Goal: Communication & Community: Connect with others

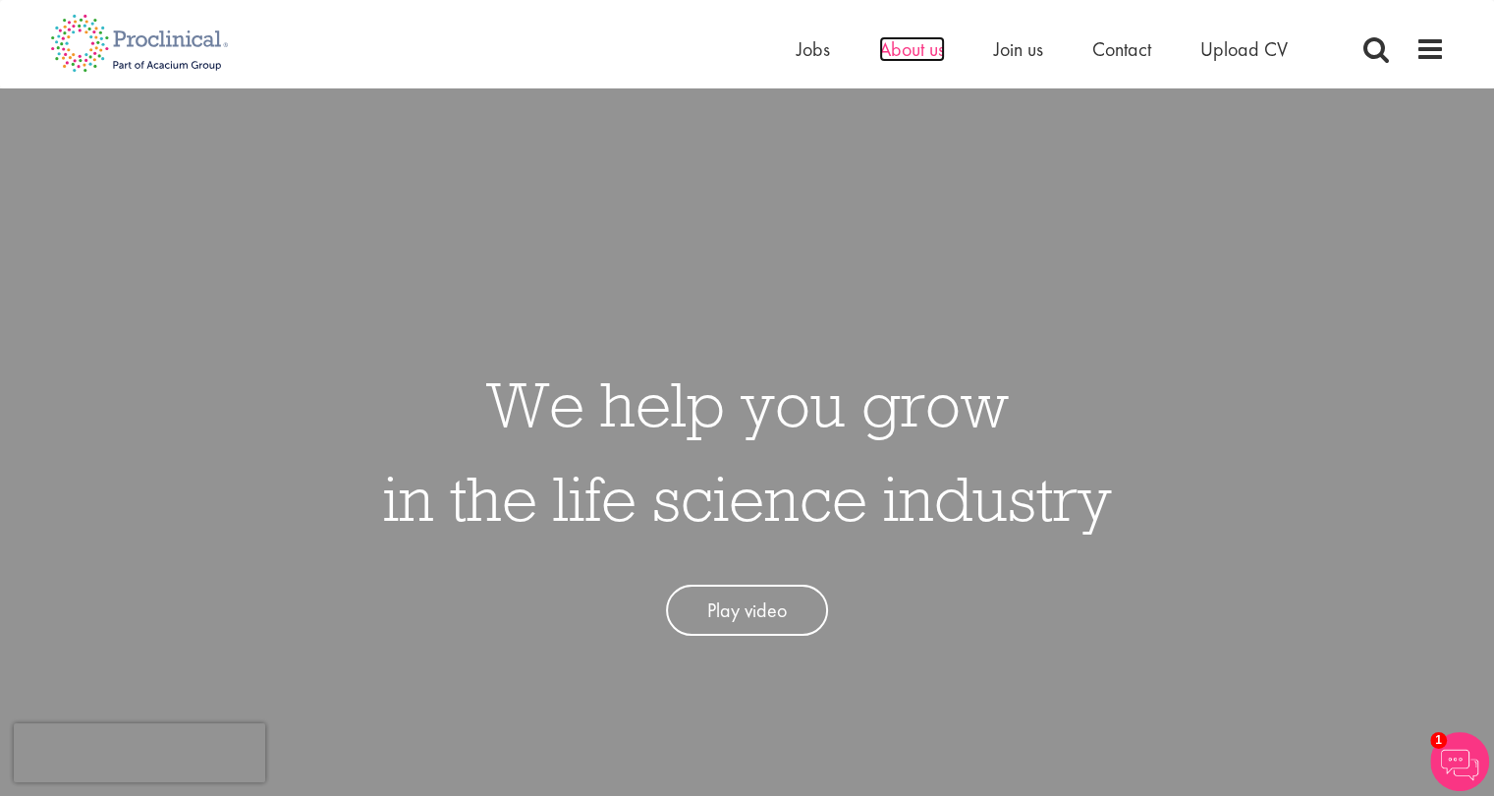
click at [903, 59] on span "About us" at bounding box center [912, 49] width 66 height 26
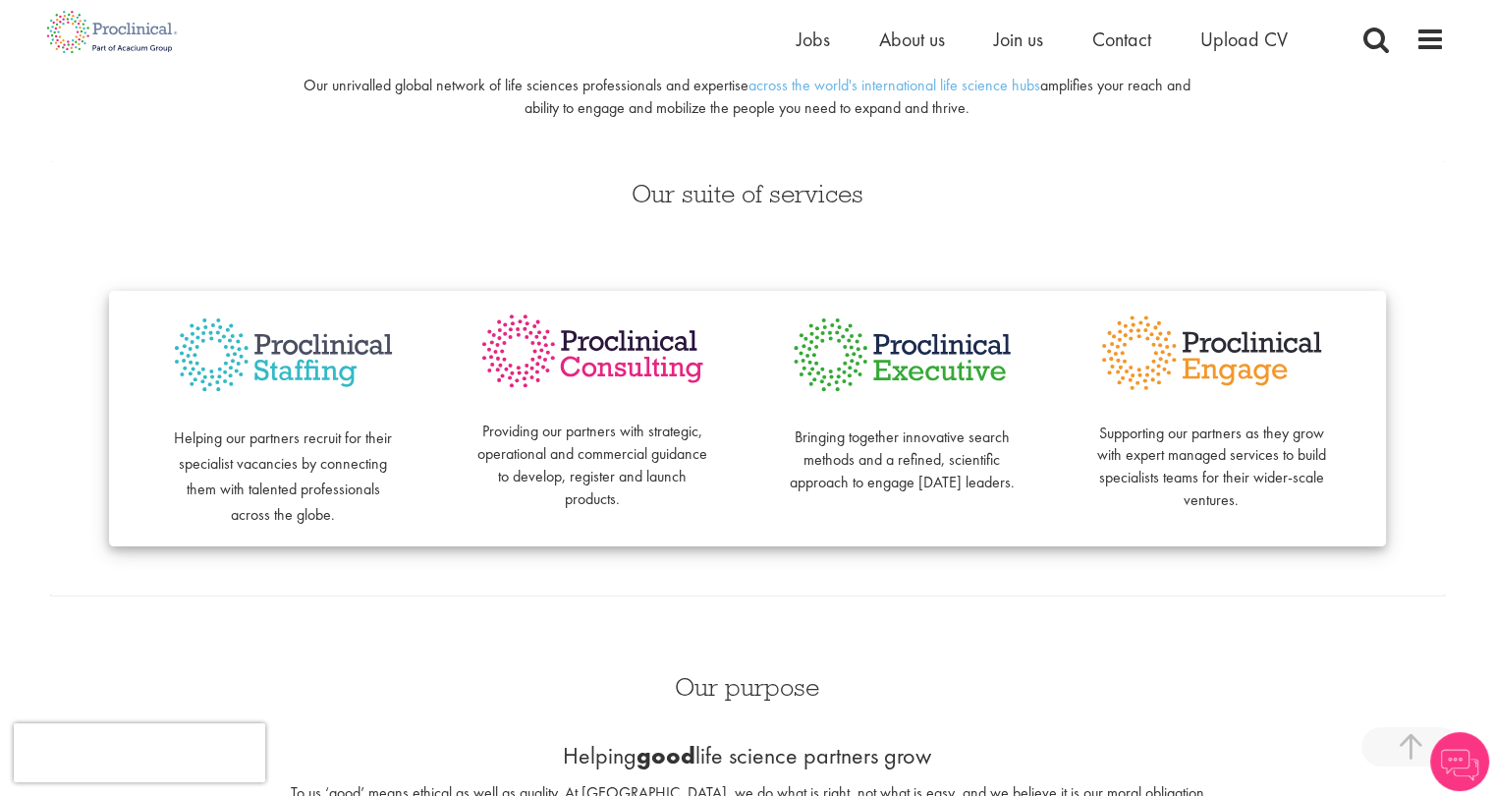
scroll to position [393, 0]
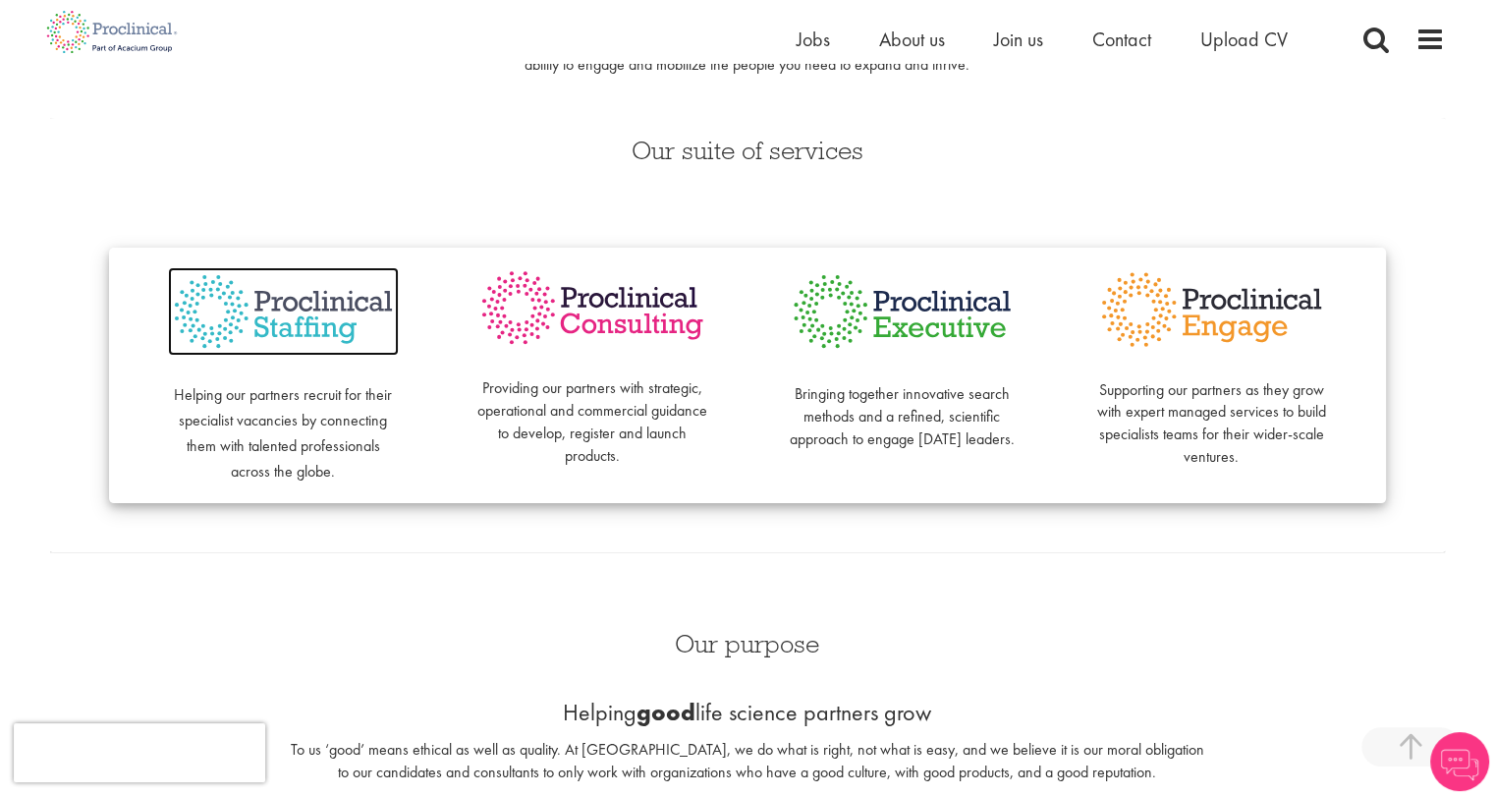
click at [303, 308] on img at bounding box center [283, 311] width 231 height 89
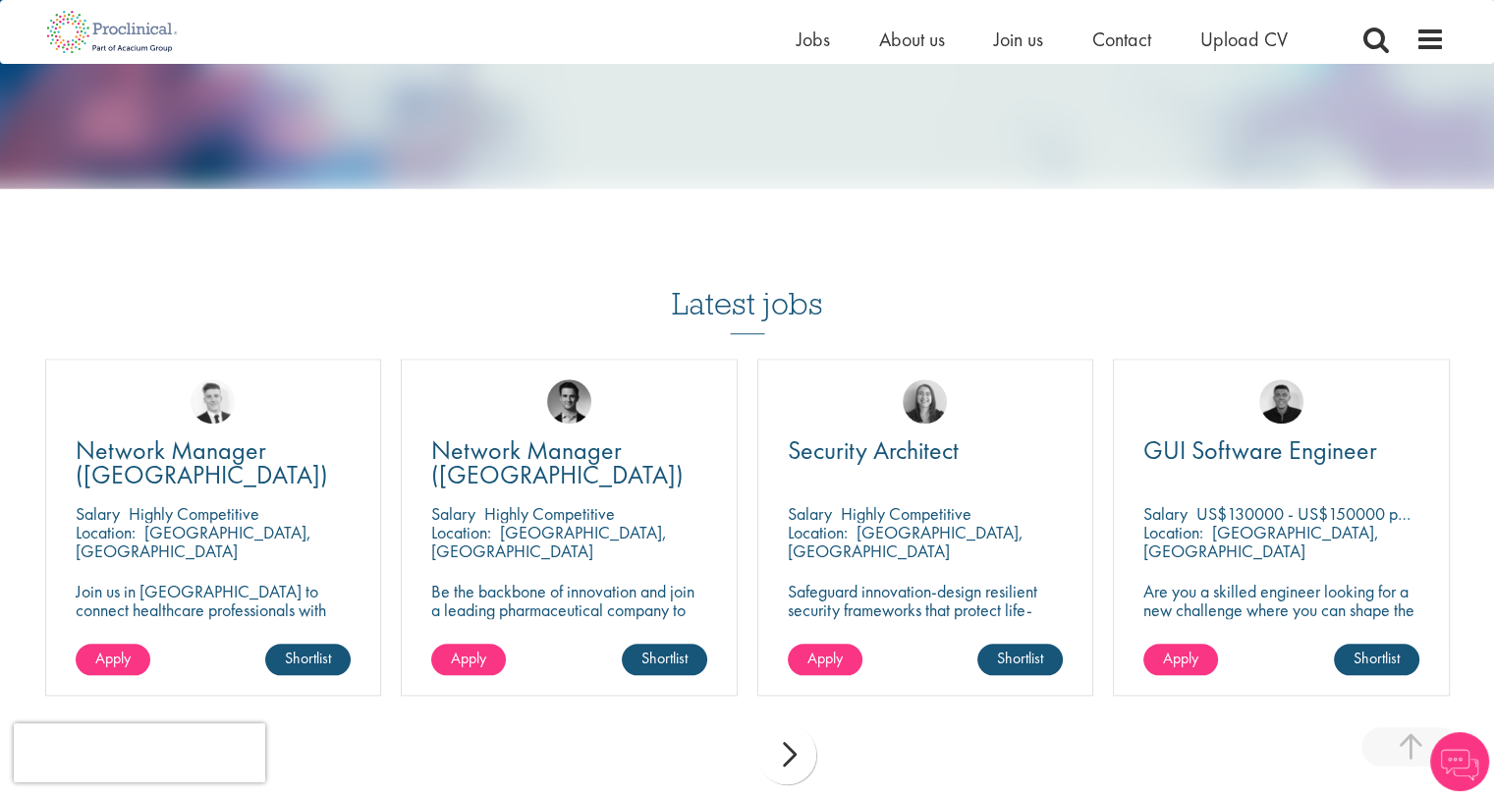
scroll to position [1866, 0]
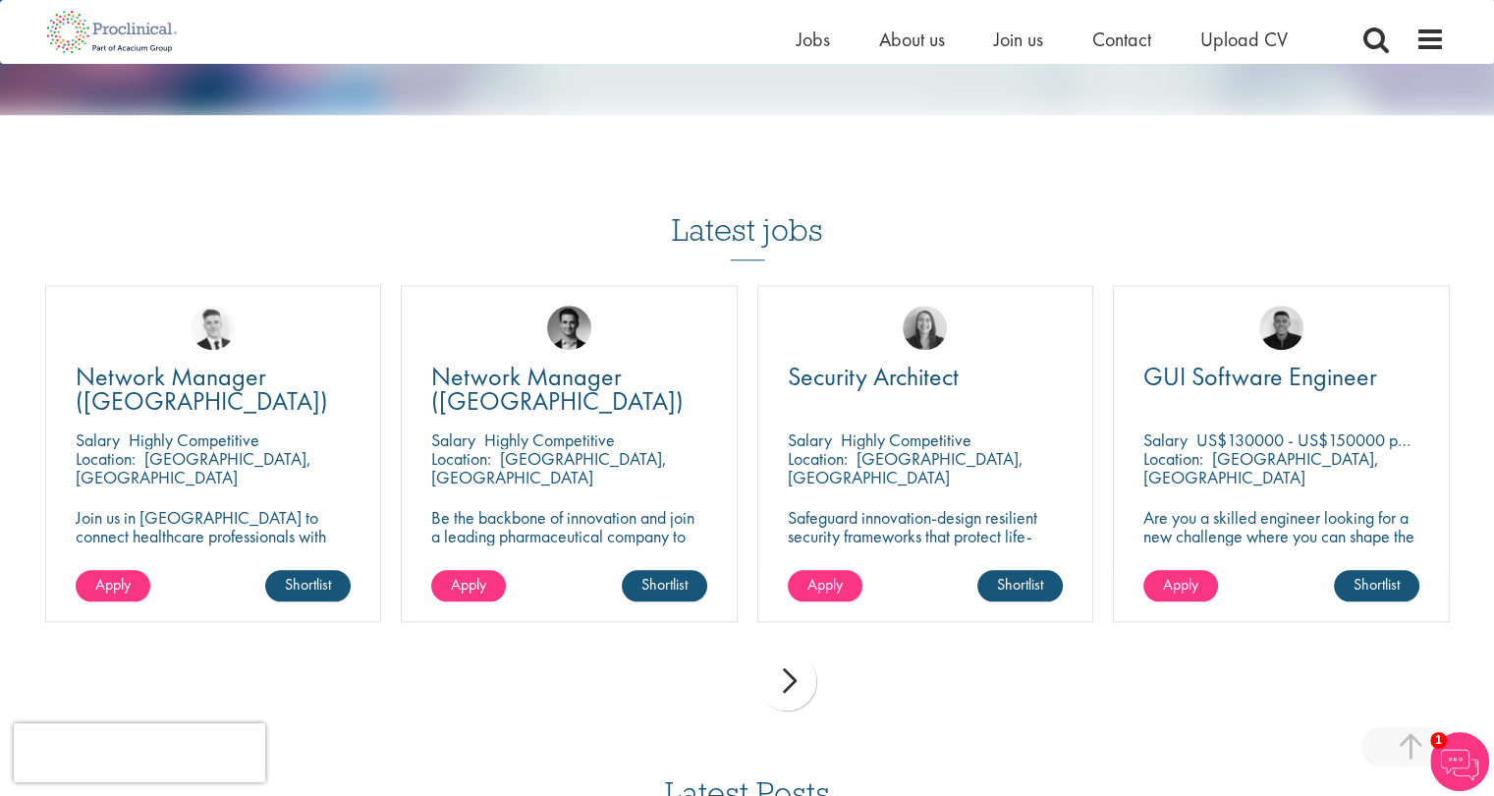
click at [776, 654] on div "next" at bounding box center [786, 680] width 59 height 59
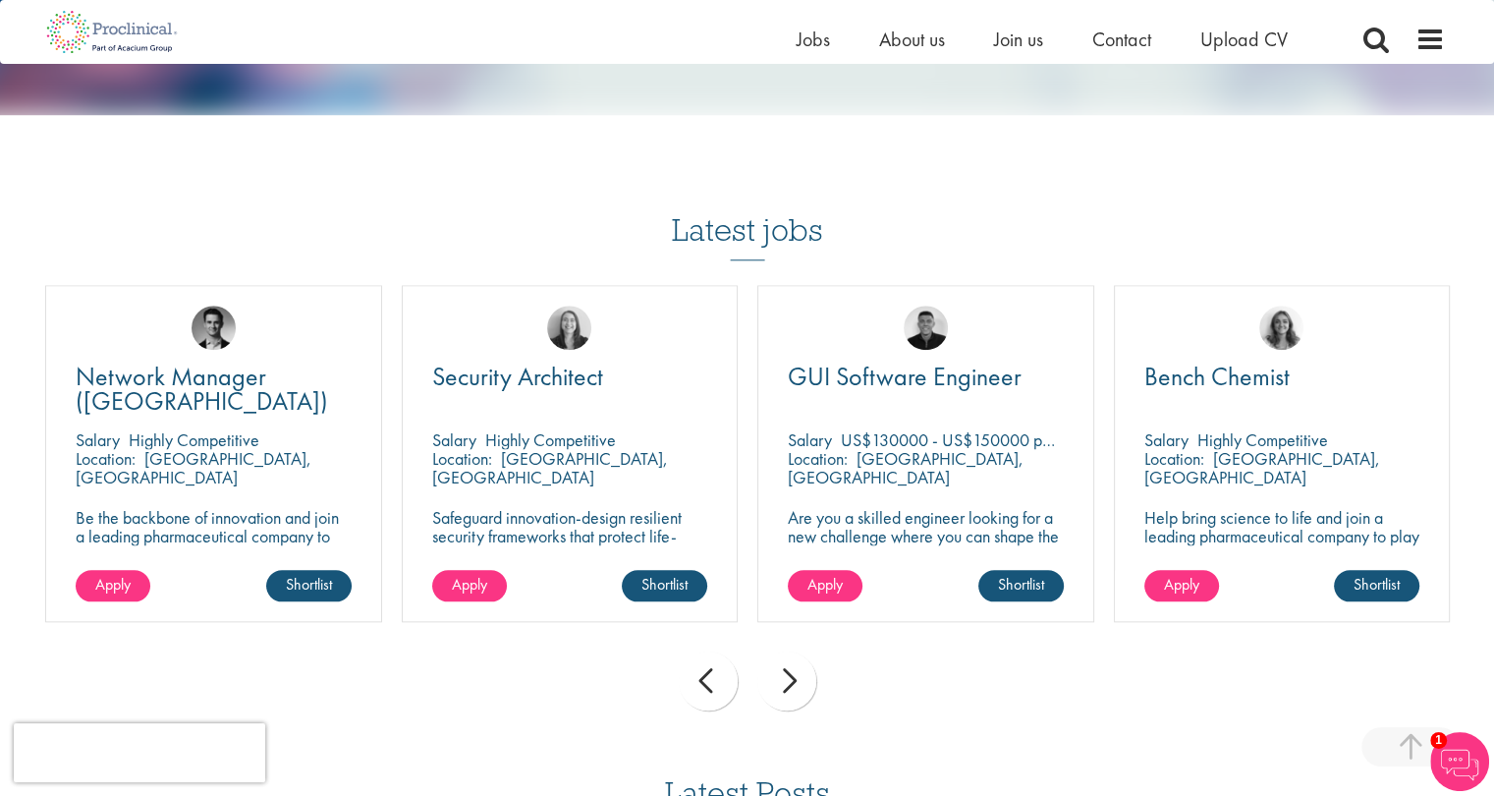
click at [776, 653] on div "next" at bounding box center [786, 680] width 59 height 59
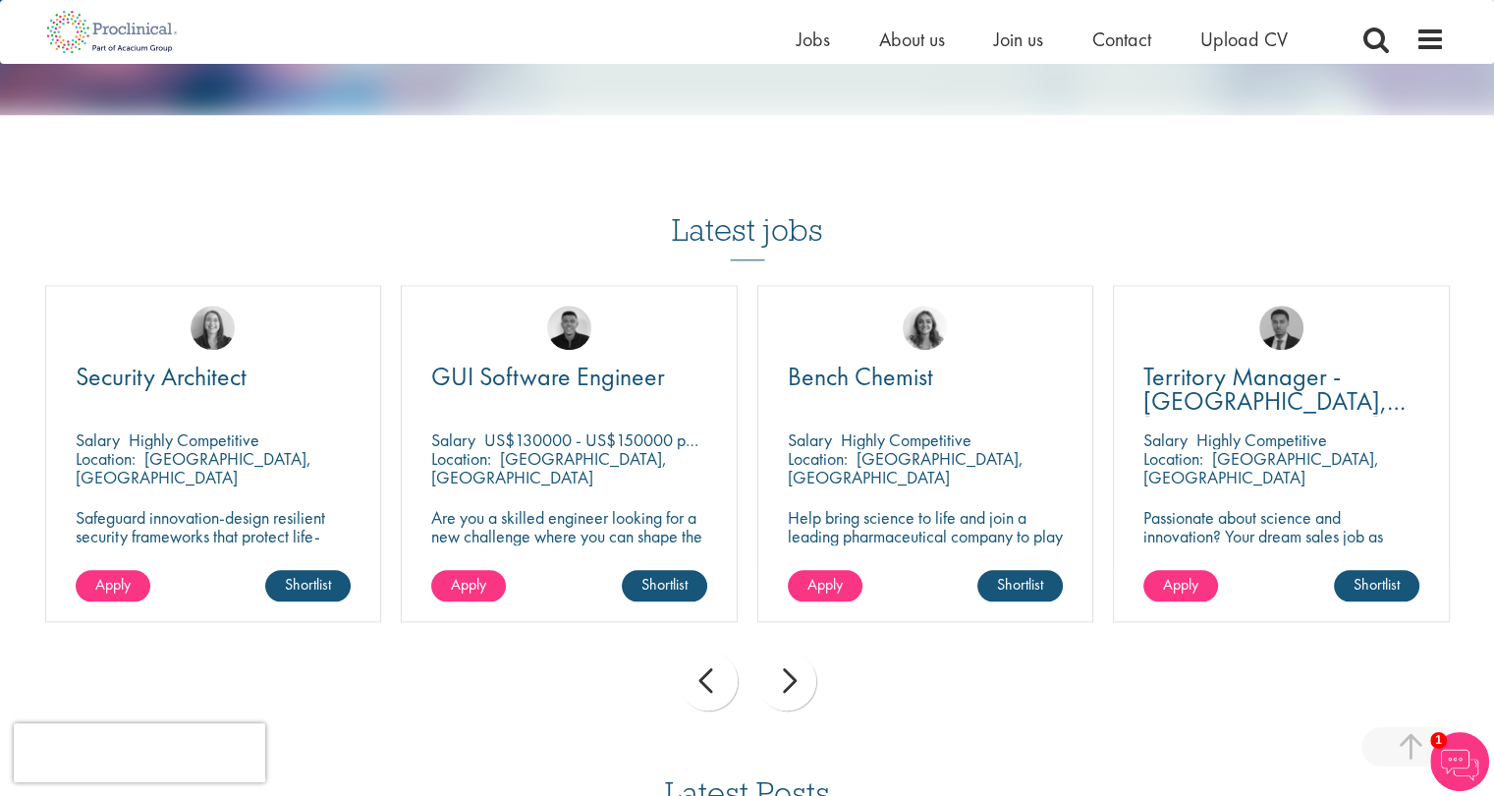
click at [776, 653] on div "next" at bounding box center [786, 680] width 59 height 59
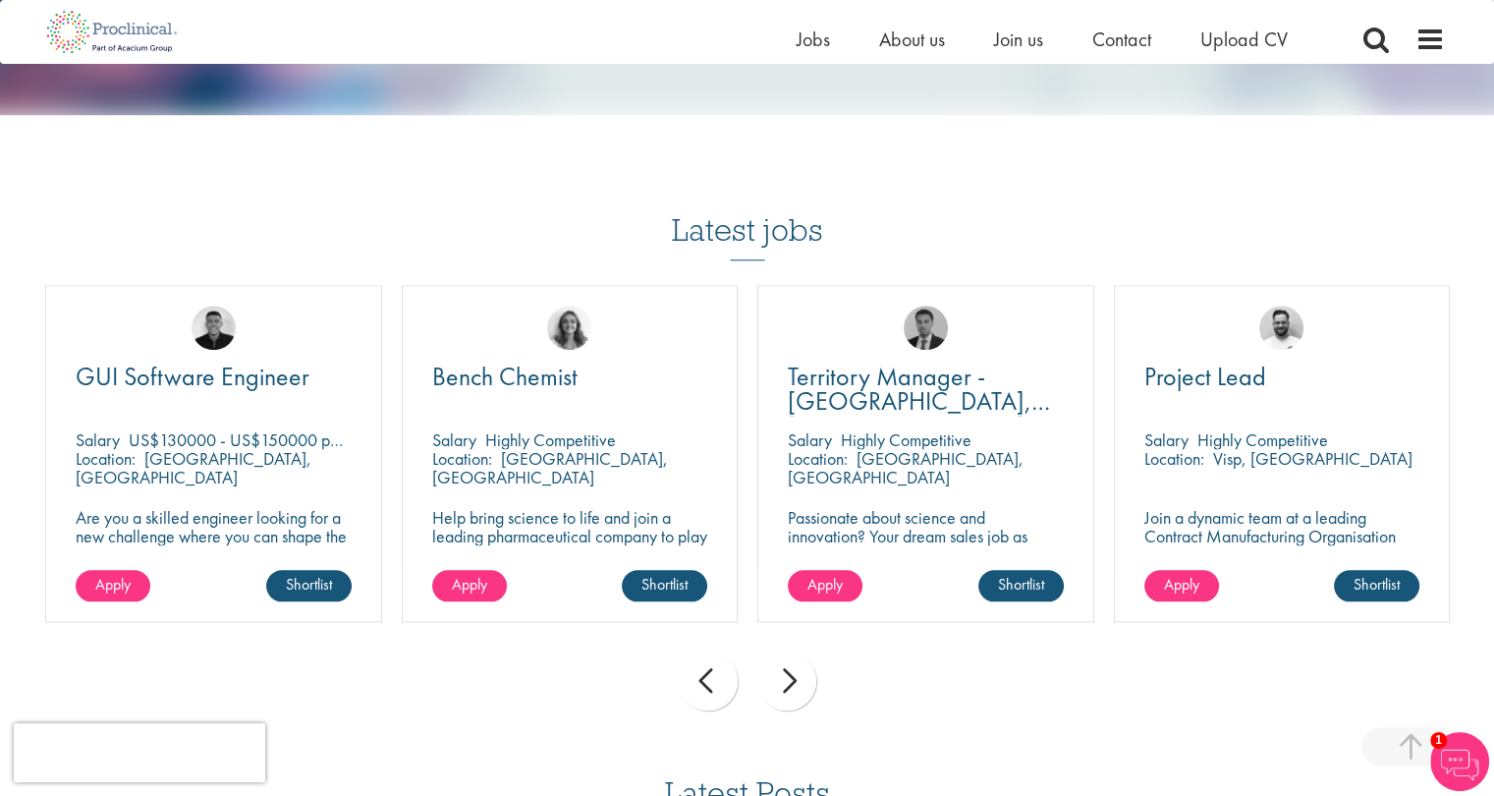
click at [776, 653] on div "next" at bounding box center [786, 680] width 59 height 59
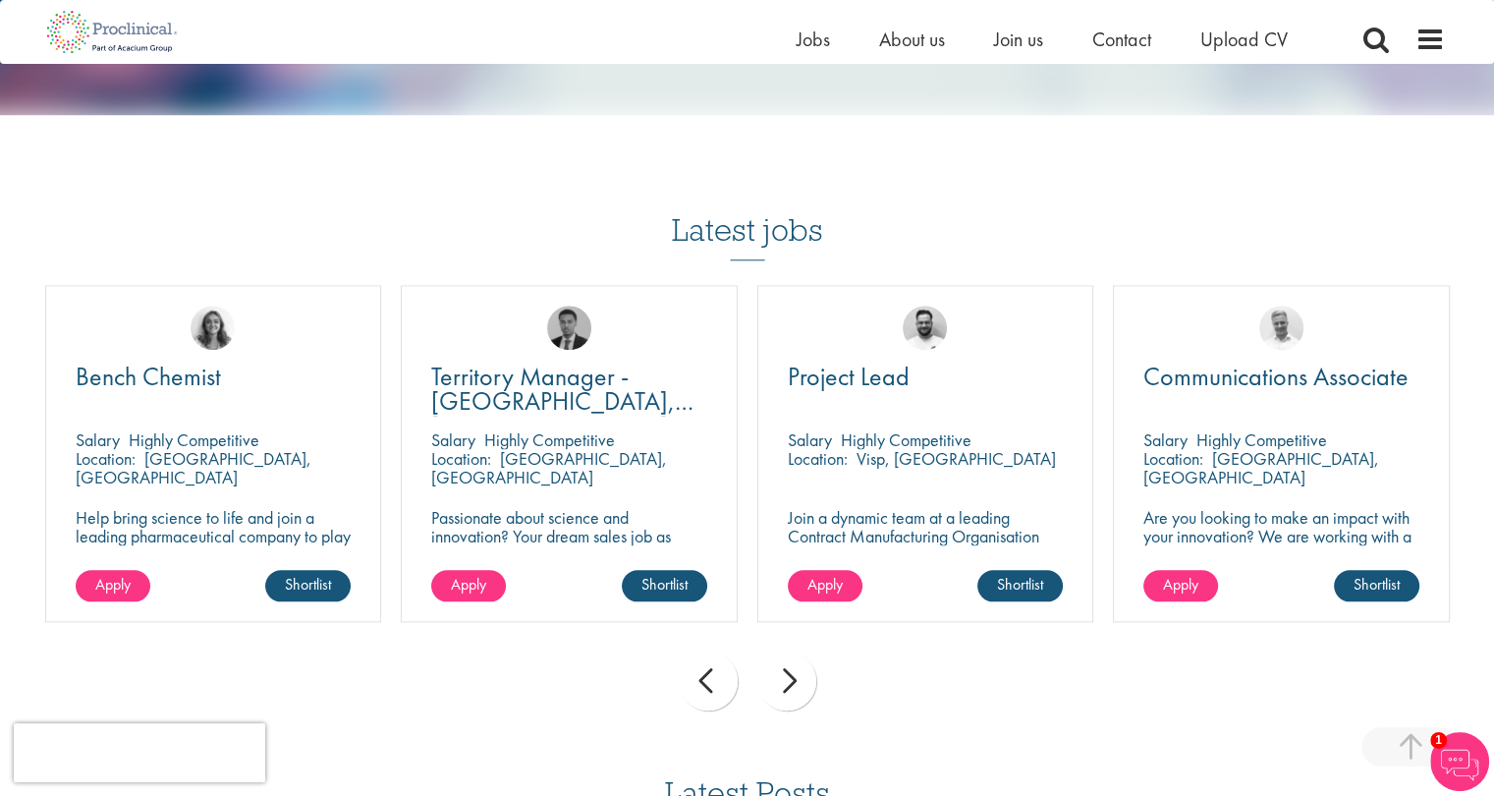
click at [777, 653] on div "next" at bounding box center [786, 680] width 59 height 59
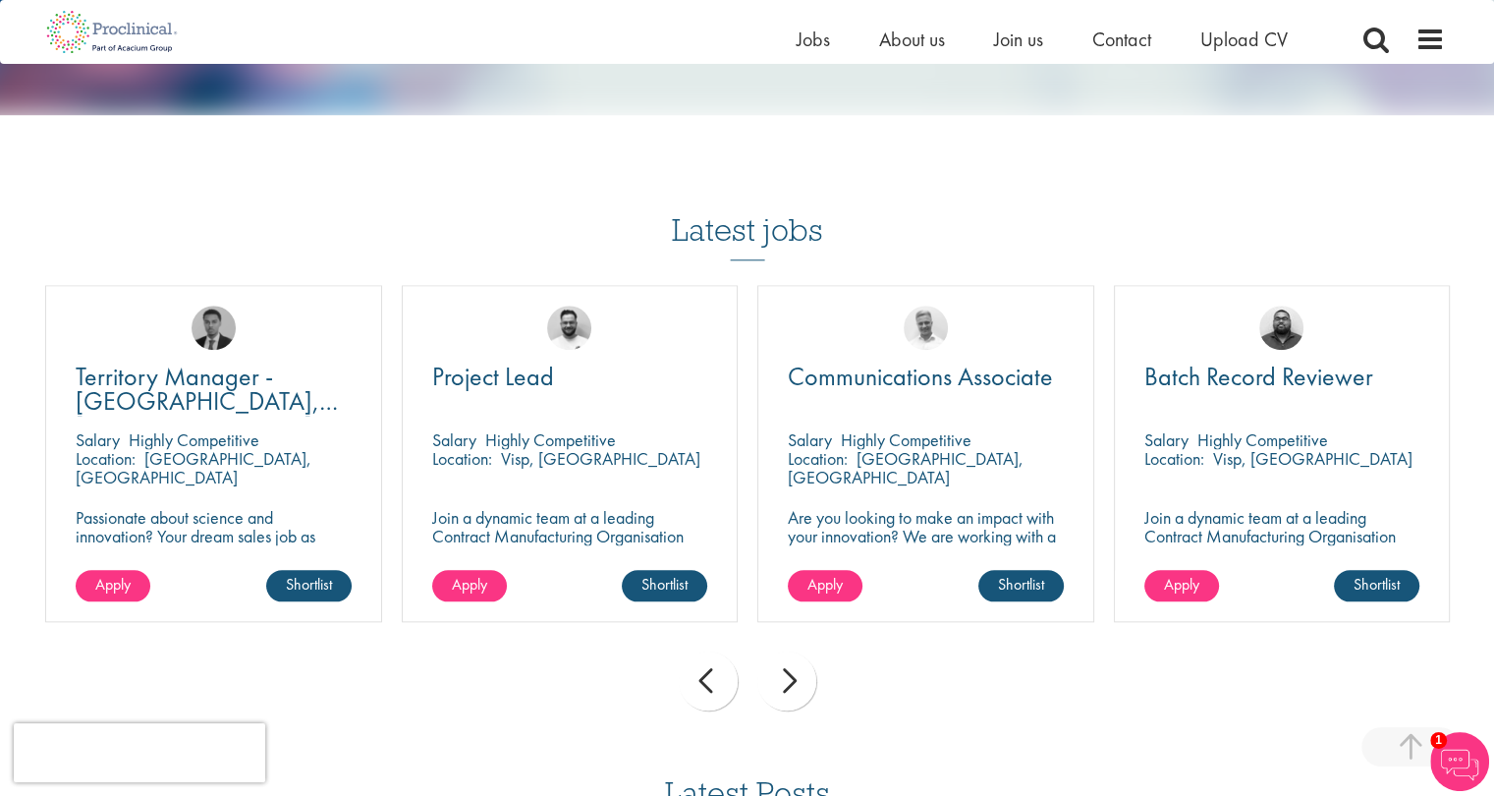
click at [777, 653] on div "next" at bounding box center [786, 680] width 59 height 59
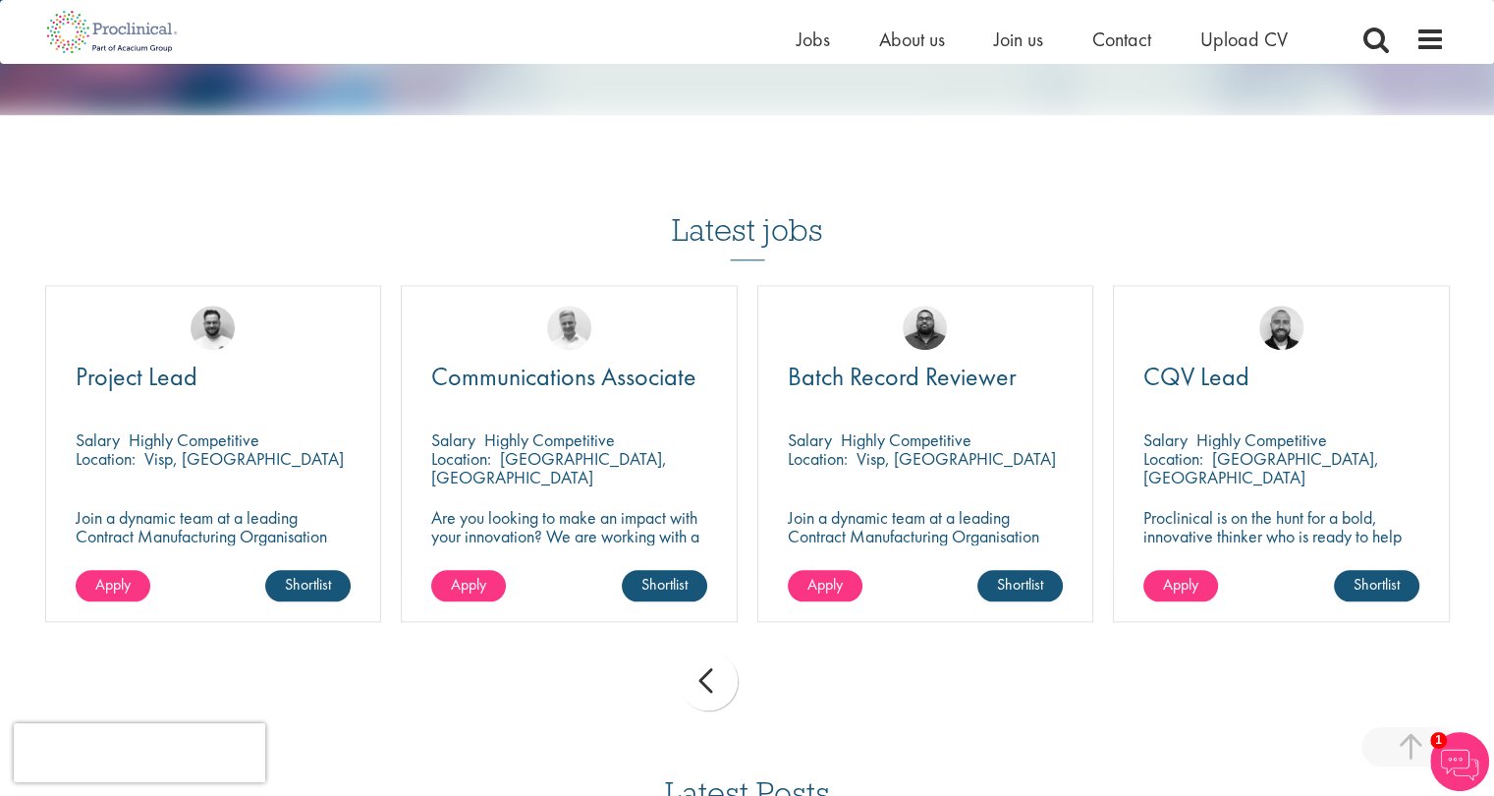
click at [777, 653] on div "prev next" at bounding box center [747, 683] width 1424 height 85
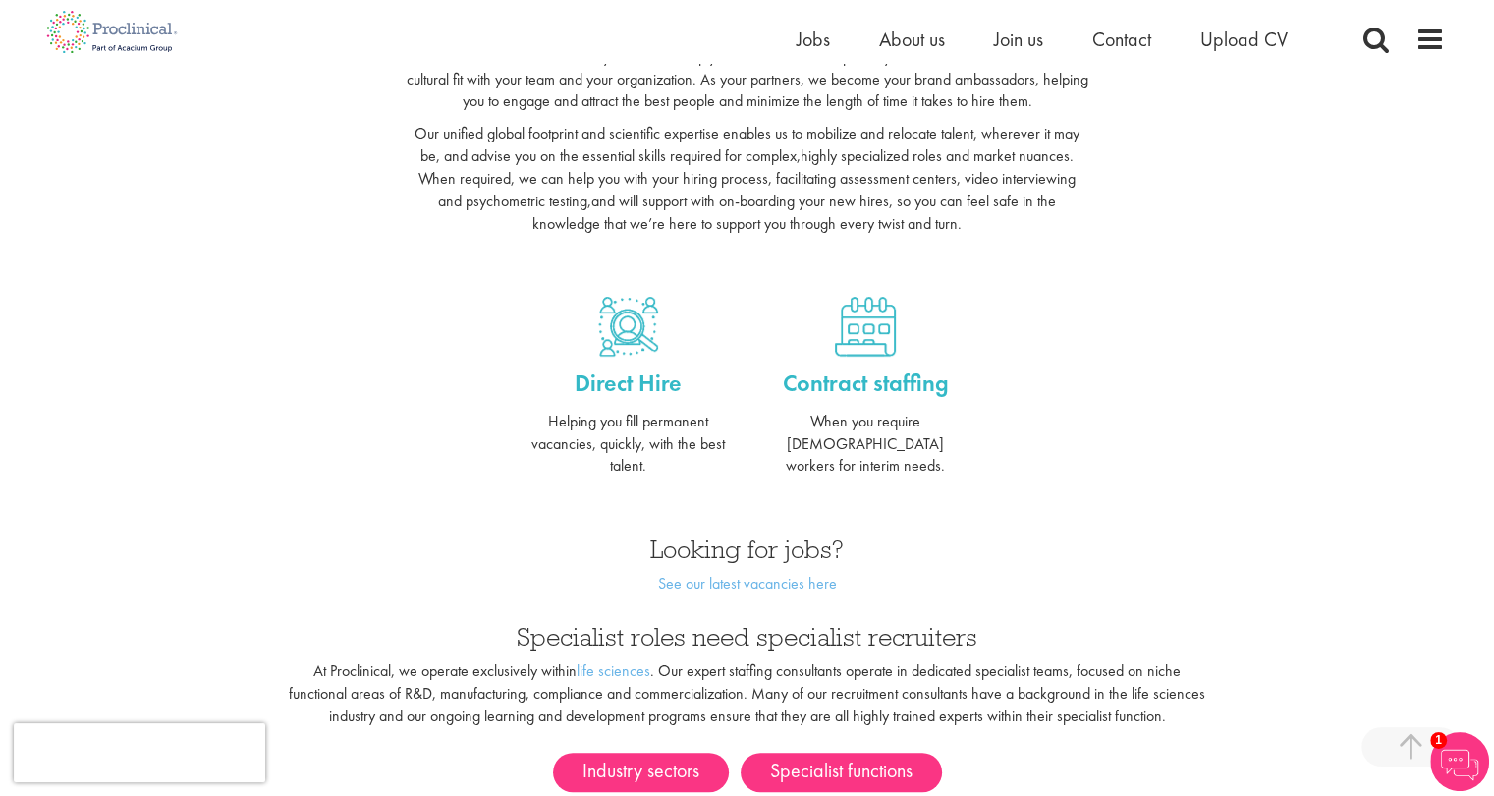
scroll to position [0, 0]
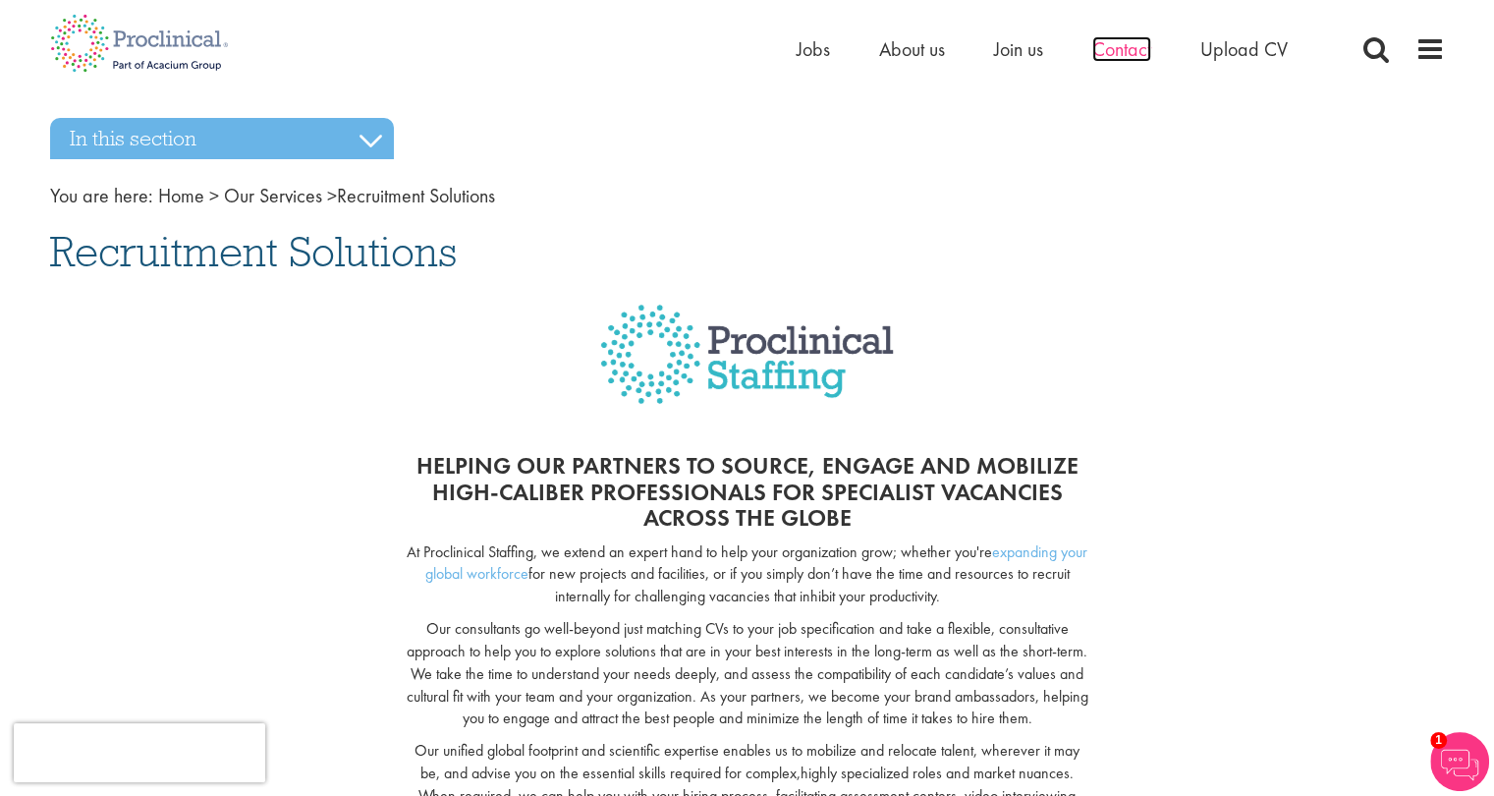
click at [1127, 50] on span "Contact" at bounding box center [1121, 49] width 59 height 26
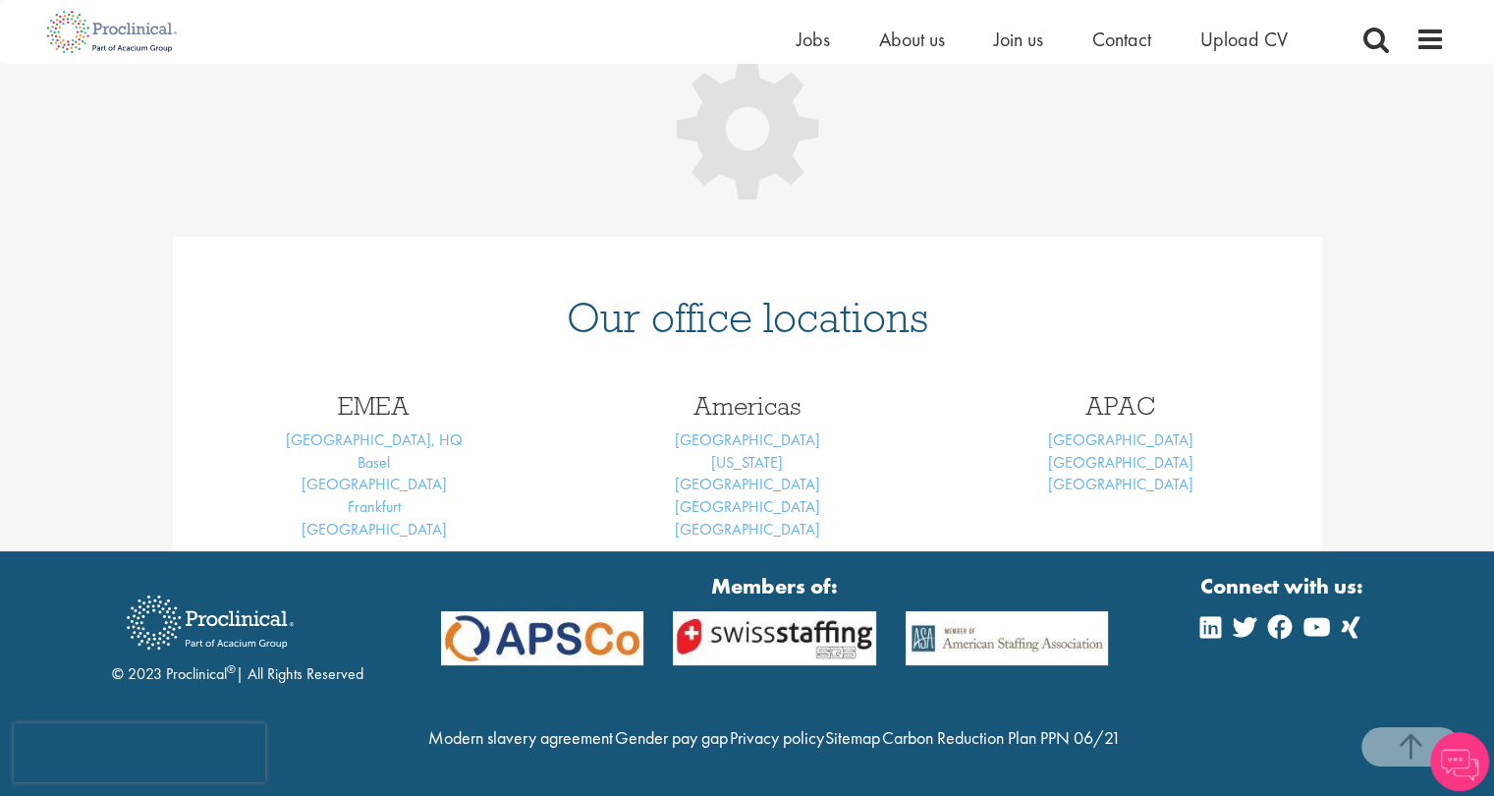
scroll to position [326, 0]
click at [376, 429] on link "London, HQ" at bounding box center [374, 439] width 177 height 21
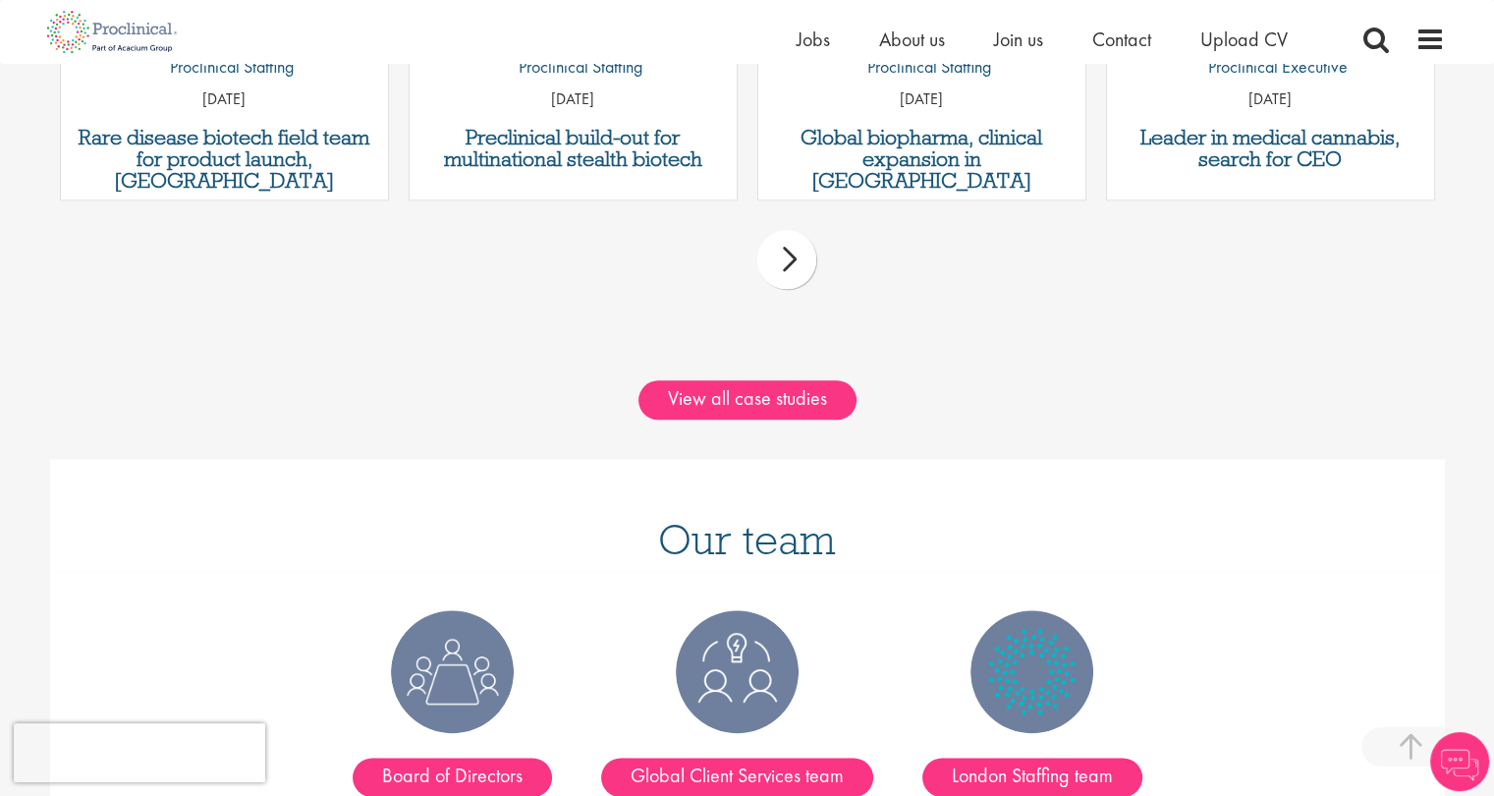
scroll to position [2357, 0]
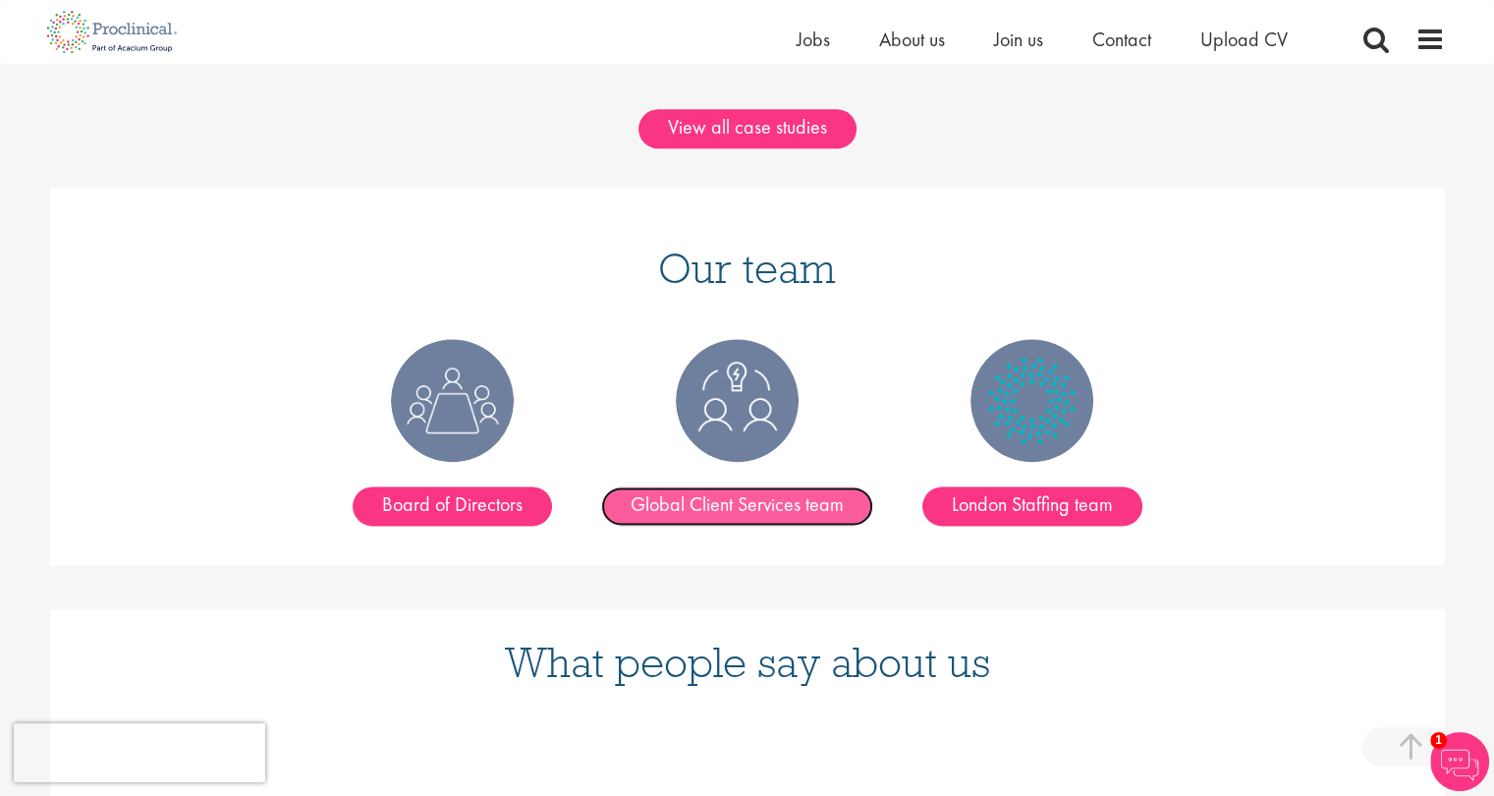
click at [689, 486] on link "Global Client Services team" at bounding box center [737, 505] width 272 height 39
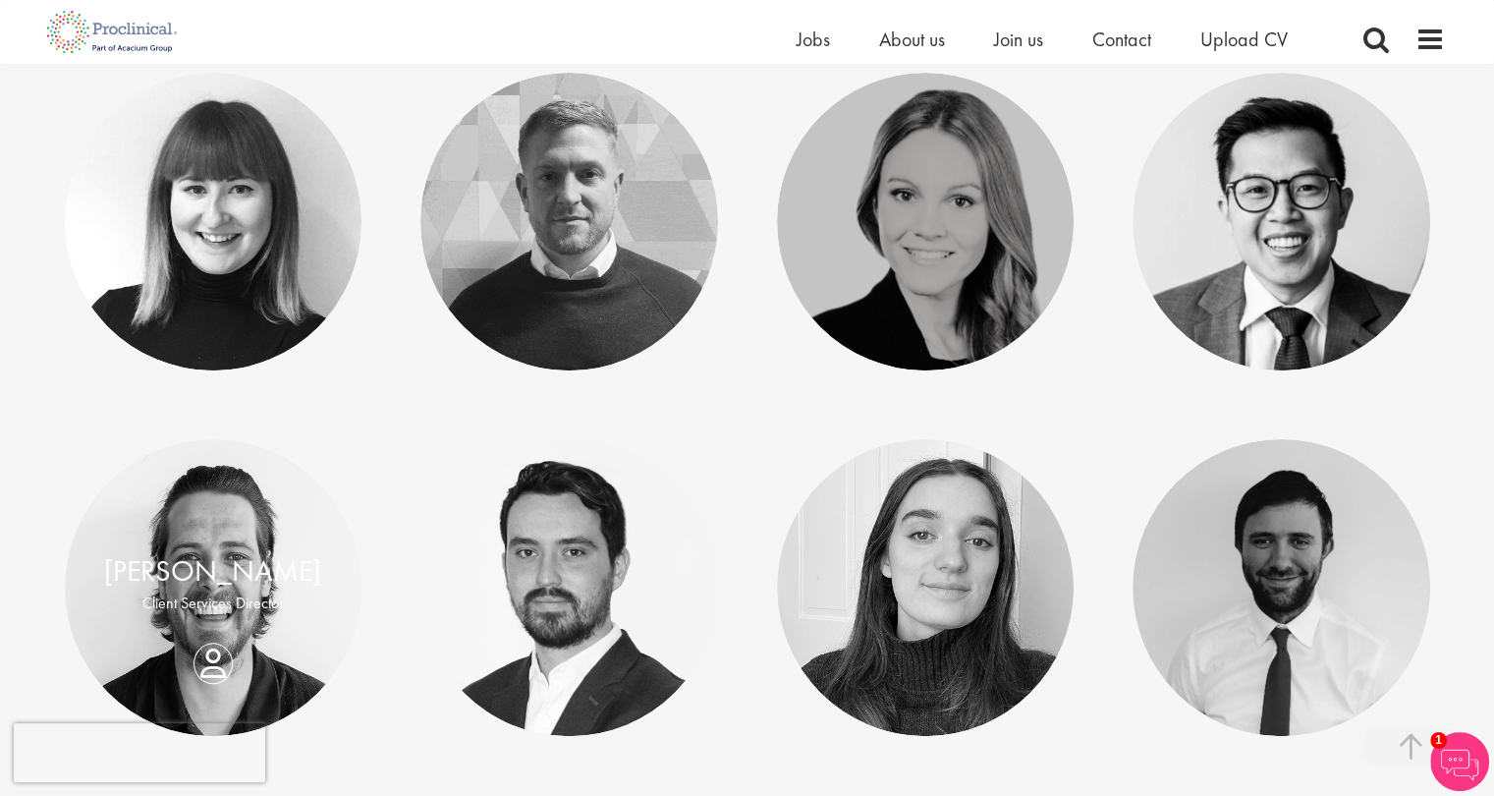
scroll to position [393, 0]
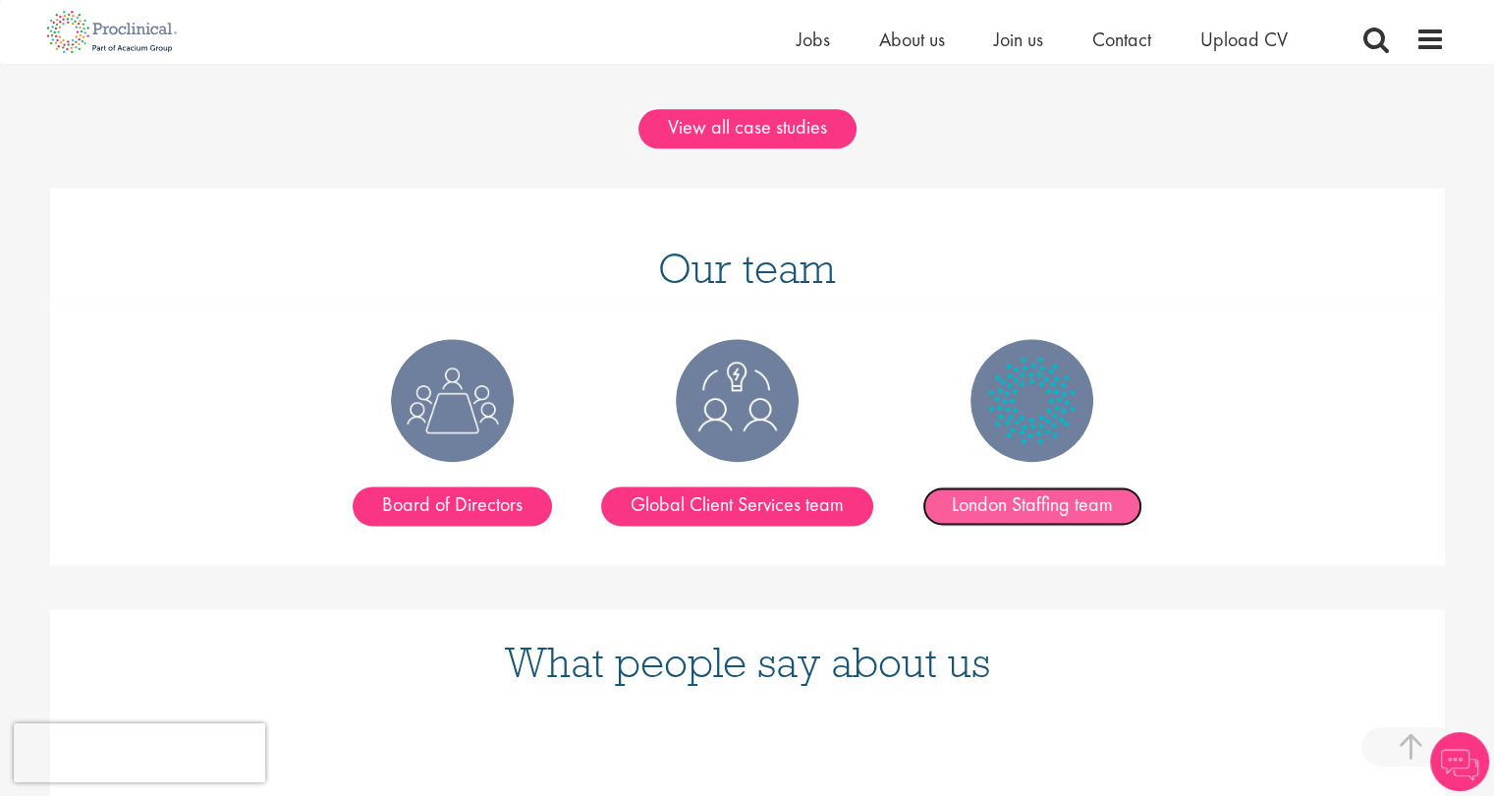
click at [1000, 486] on link "London Staffing team" at bounding box center [1032, 505] width 220 height 39
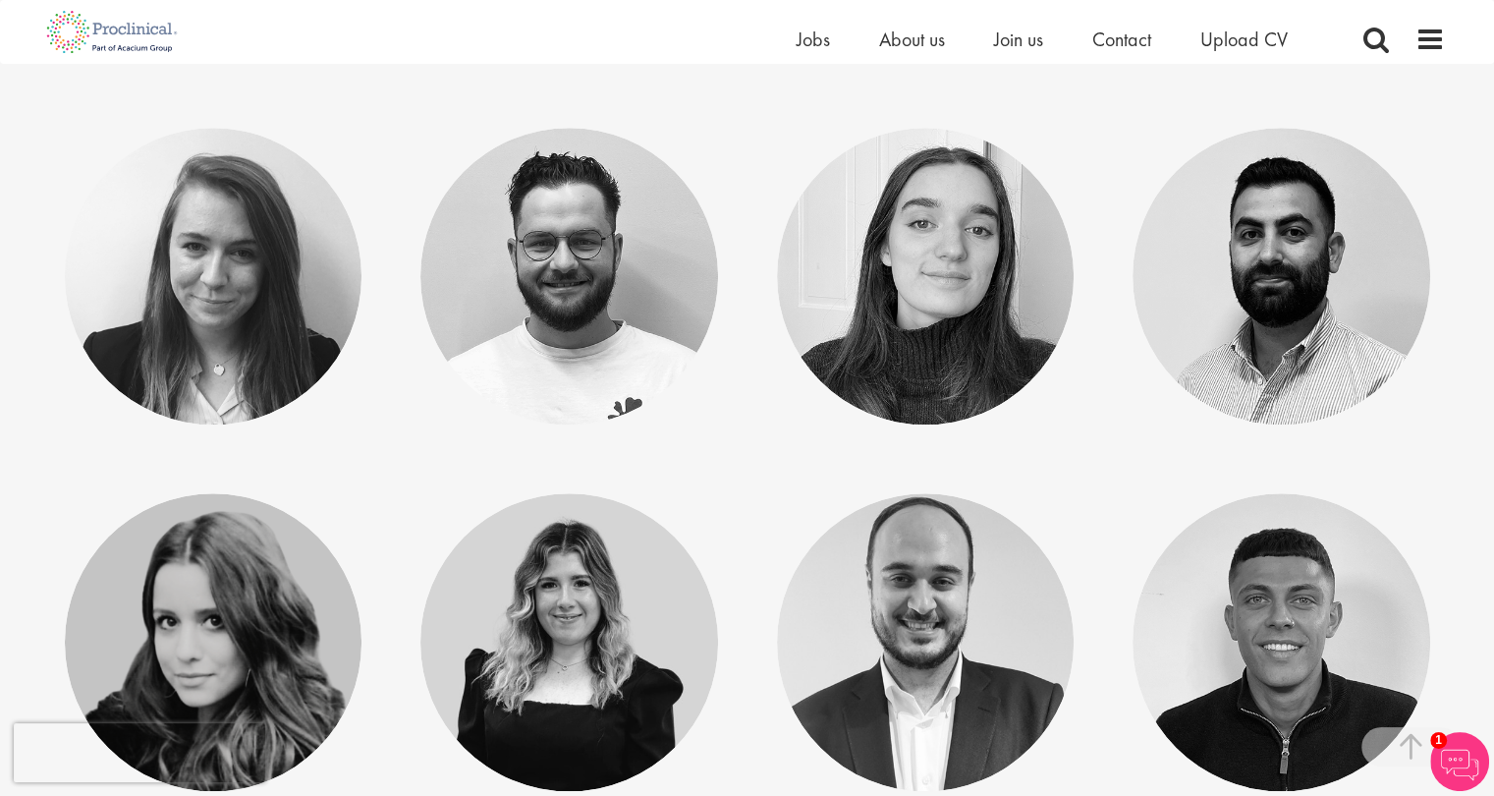
scroll to position [1964, 0]
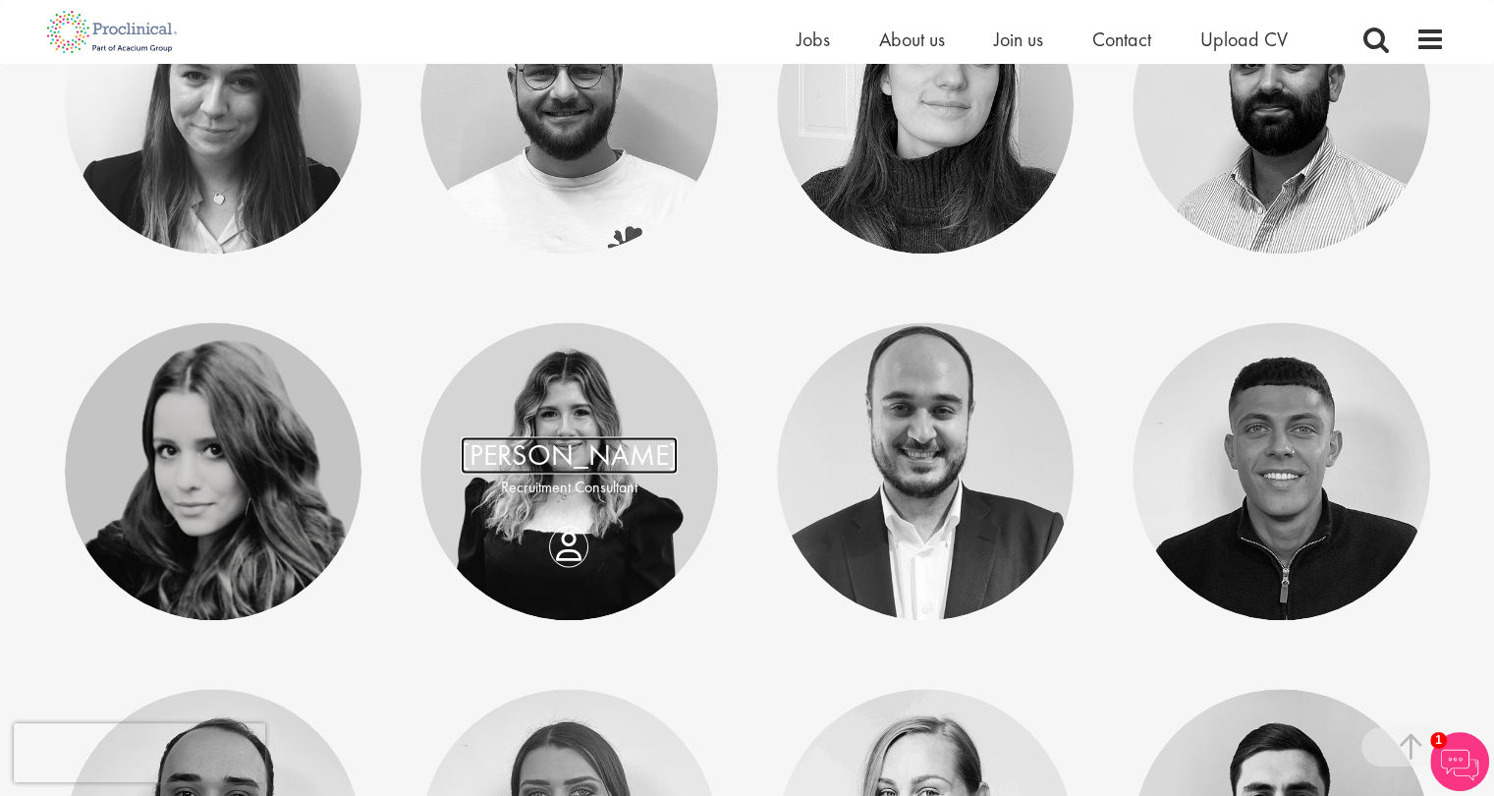
click at [588, 463] on link "[PERSON_NAME]" at bounding box center [569, 454] width 217 height 37
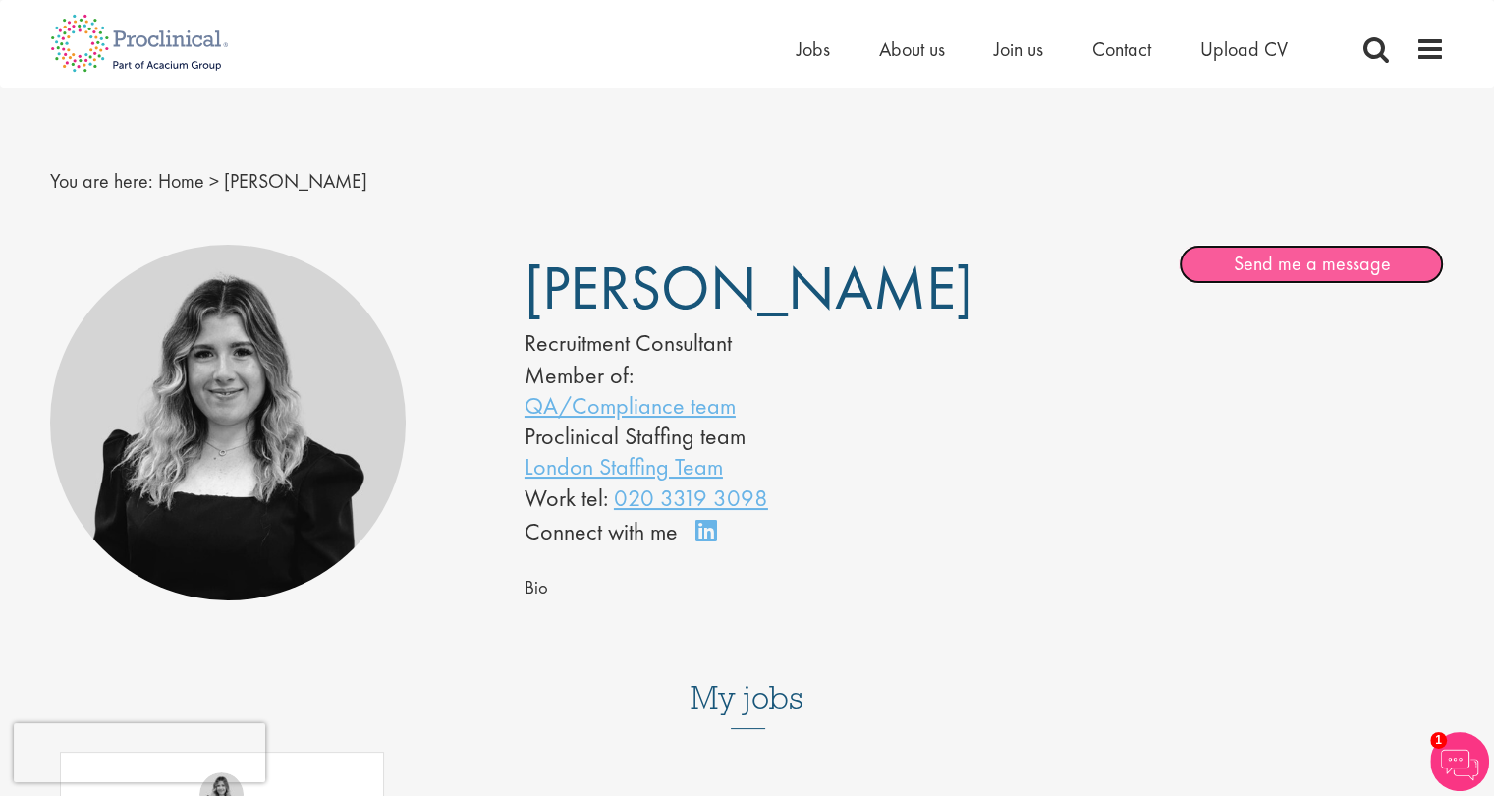
click at [1217, 267] on link "Send me a message" at bounding box center [1311, 264] width 265 height 39
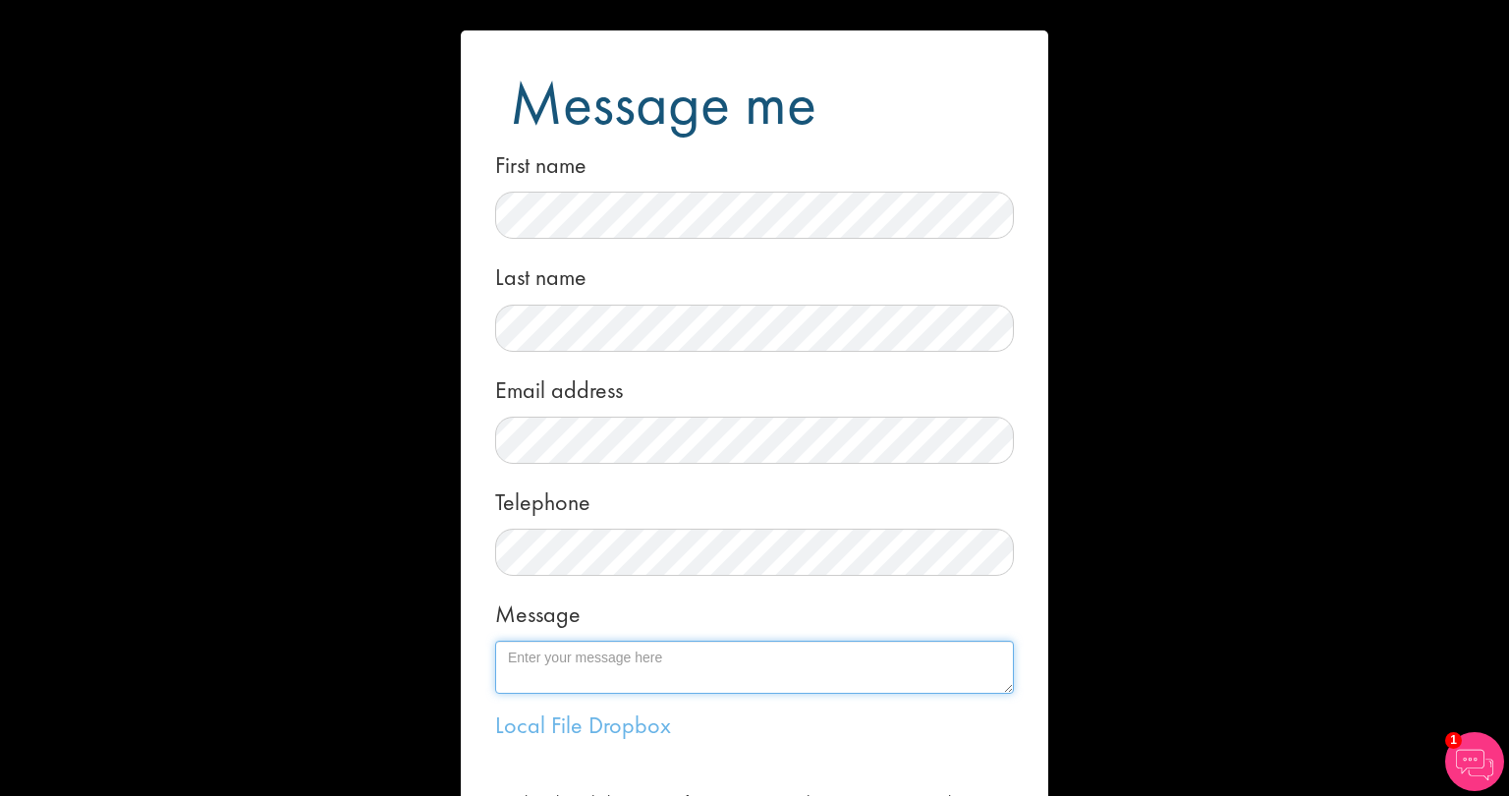
click at [601, 658] on textarea "Message" at bounding box center [754, 666] width 519 height 53
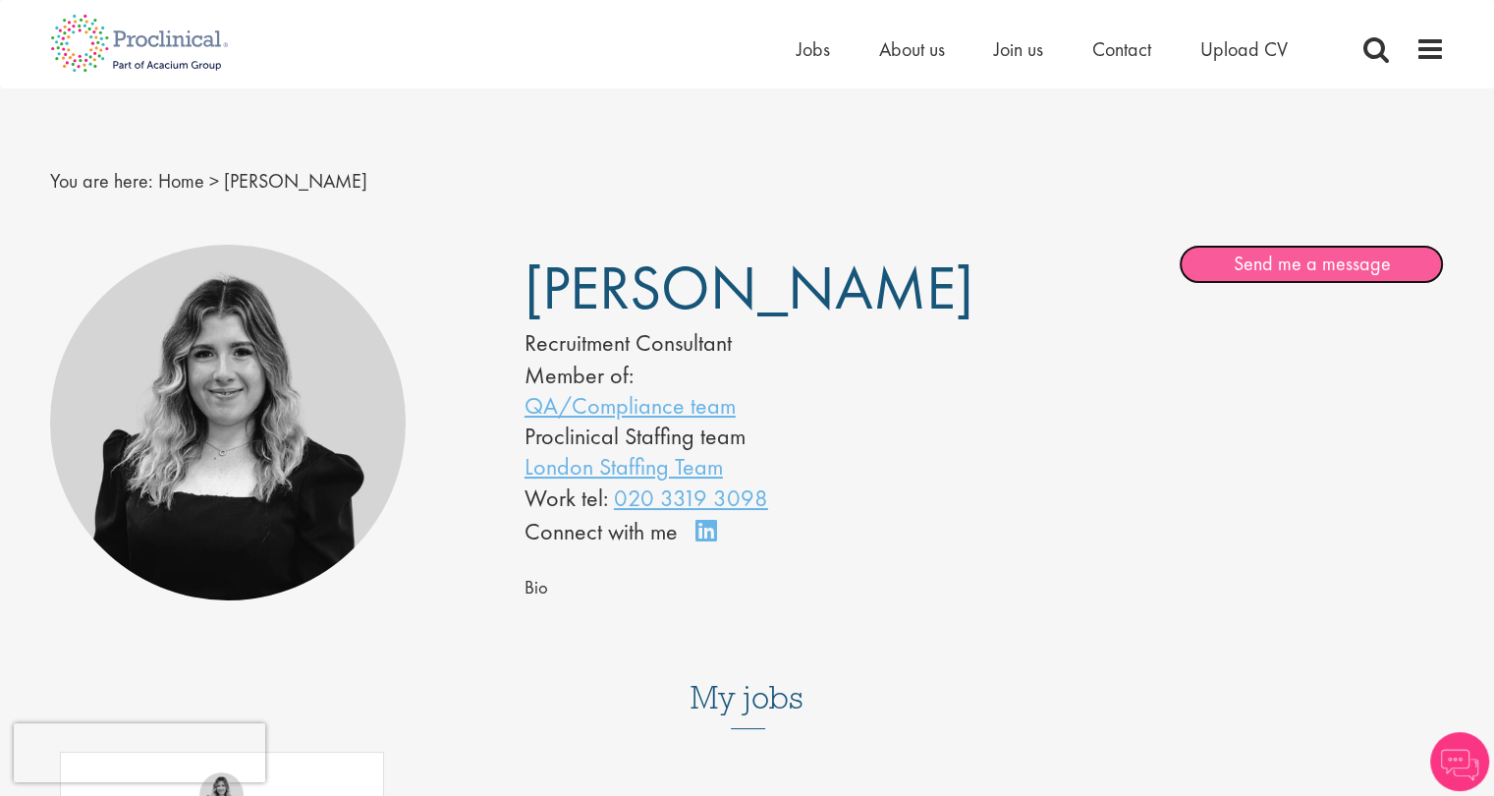
click at [1270, 269] on link "Send me a message" at bounding box center [1311, 264] width 265 height 39
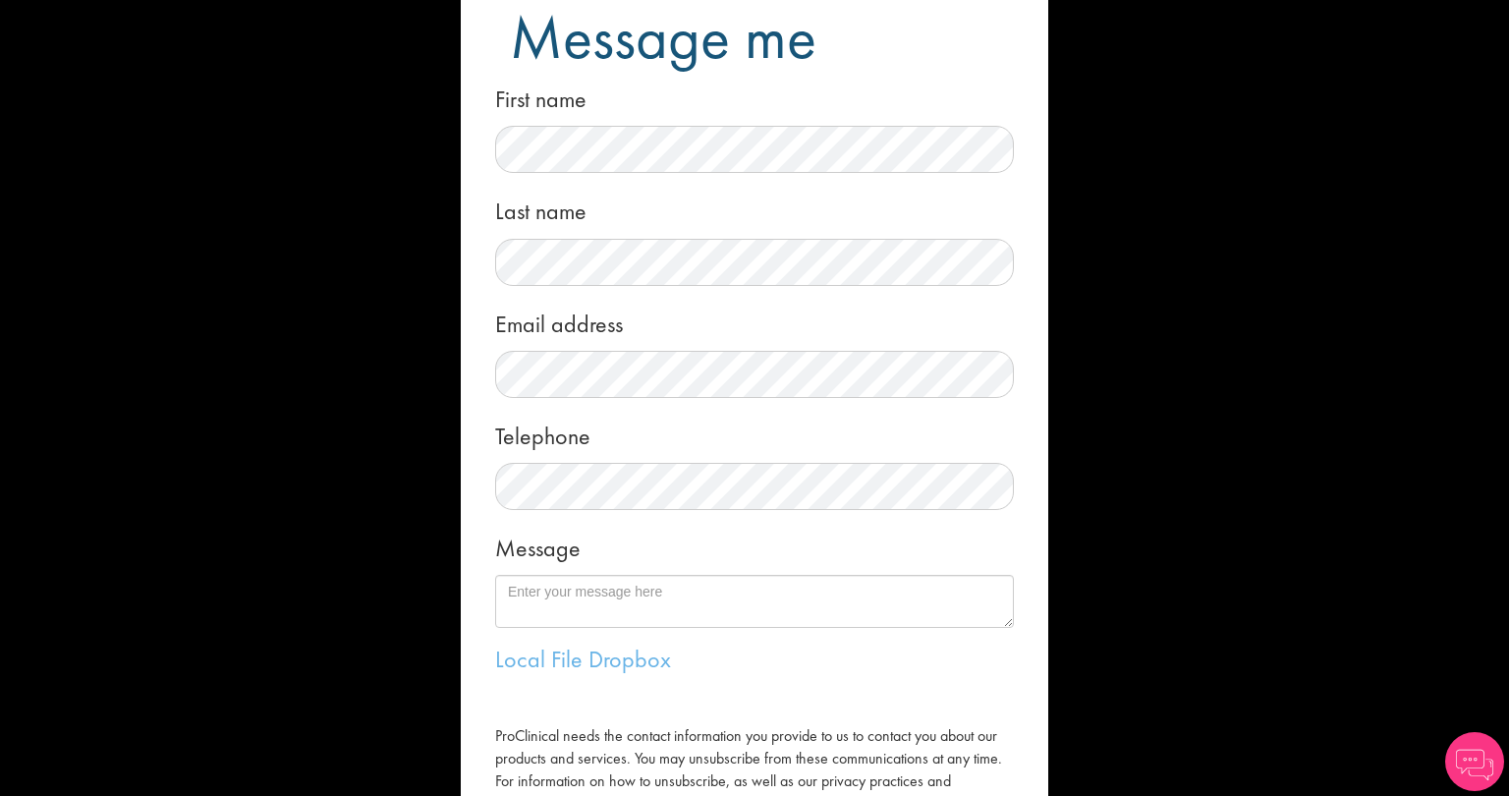
scroll to position [98, 0]
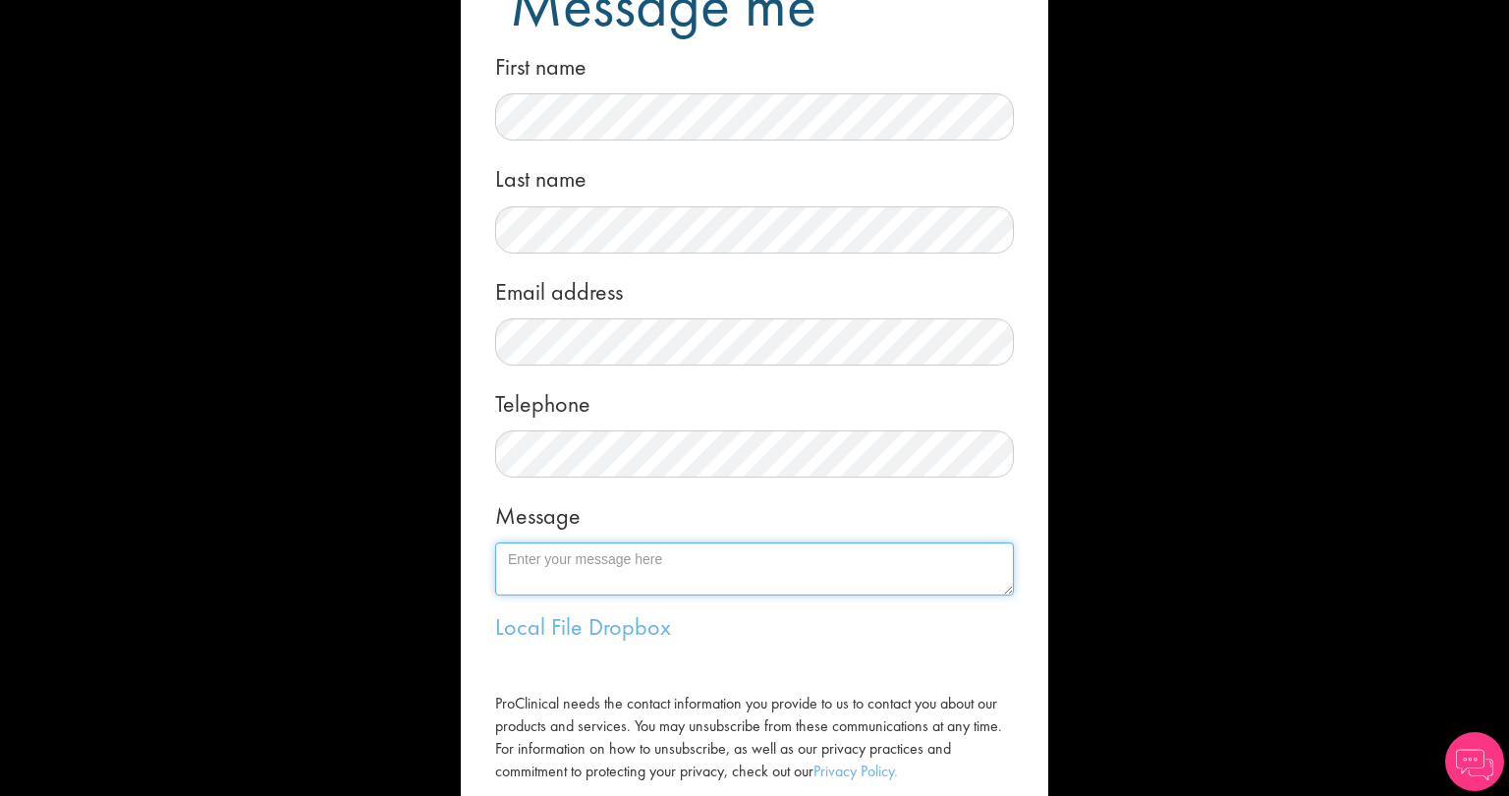
click at [766, 559] on textarea "Message" at bounding box center [754, 568] width 519 height 53
paste textarea "Dear Molly, Hopefully you are doing well? I am reaching out to you regarding th…"
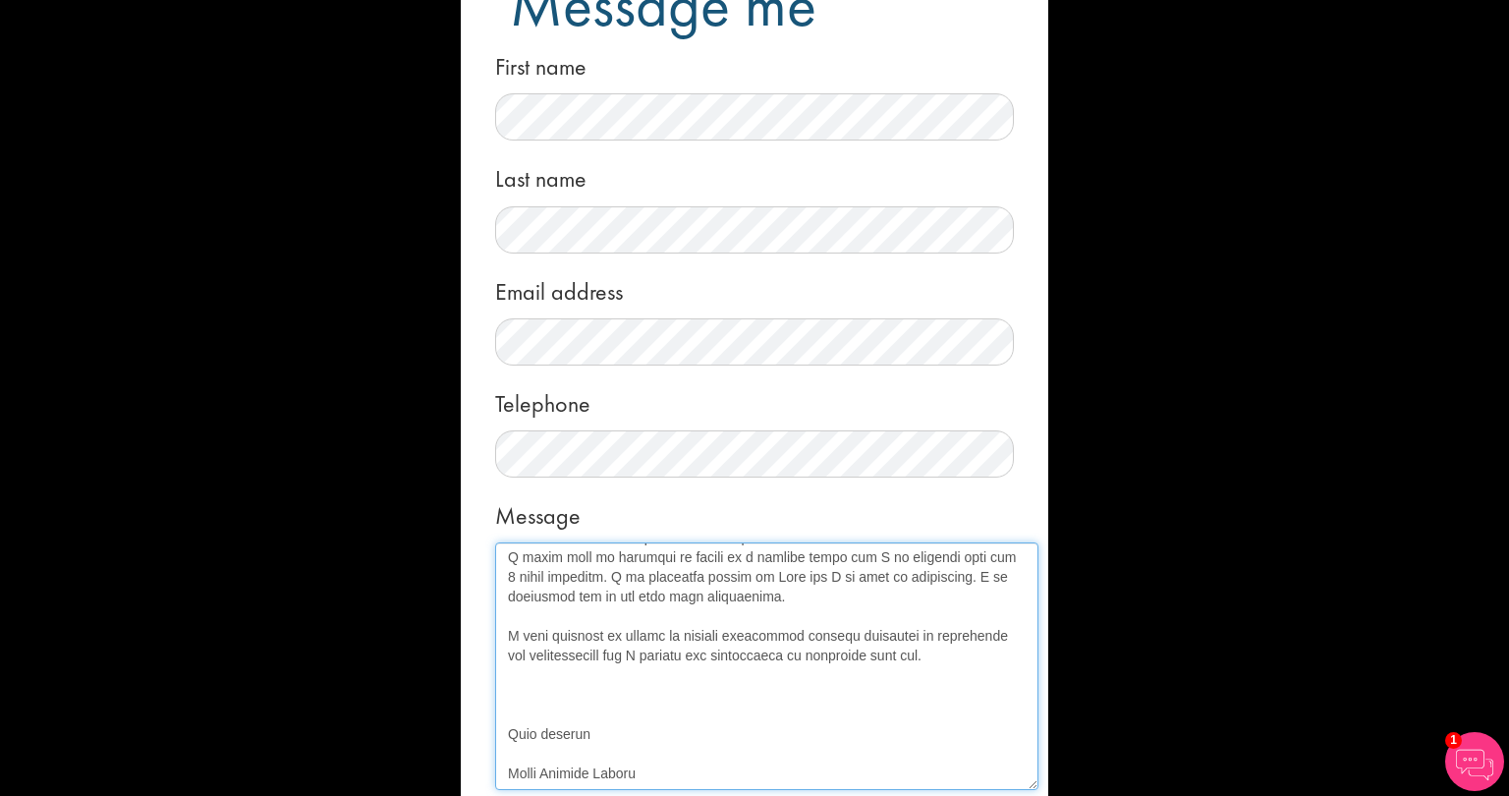
scroll to position [315, 0]
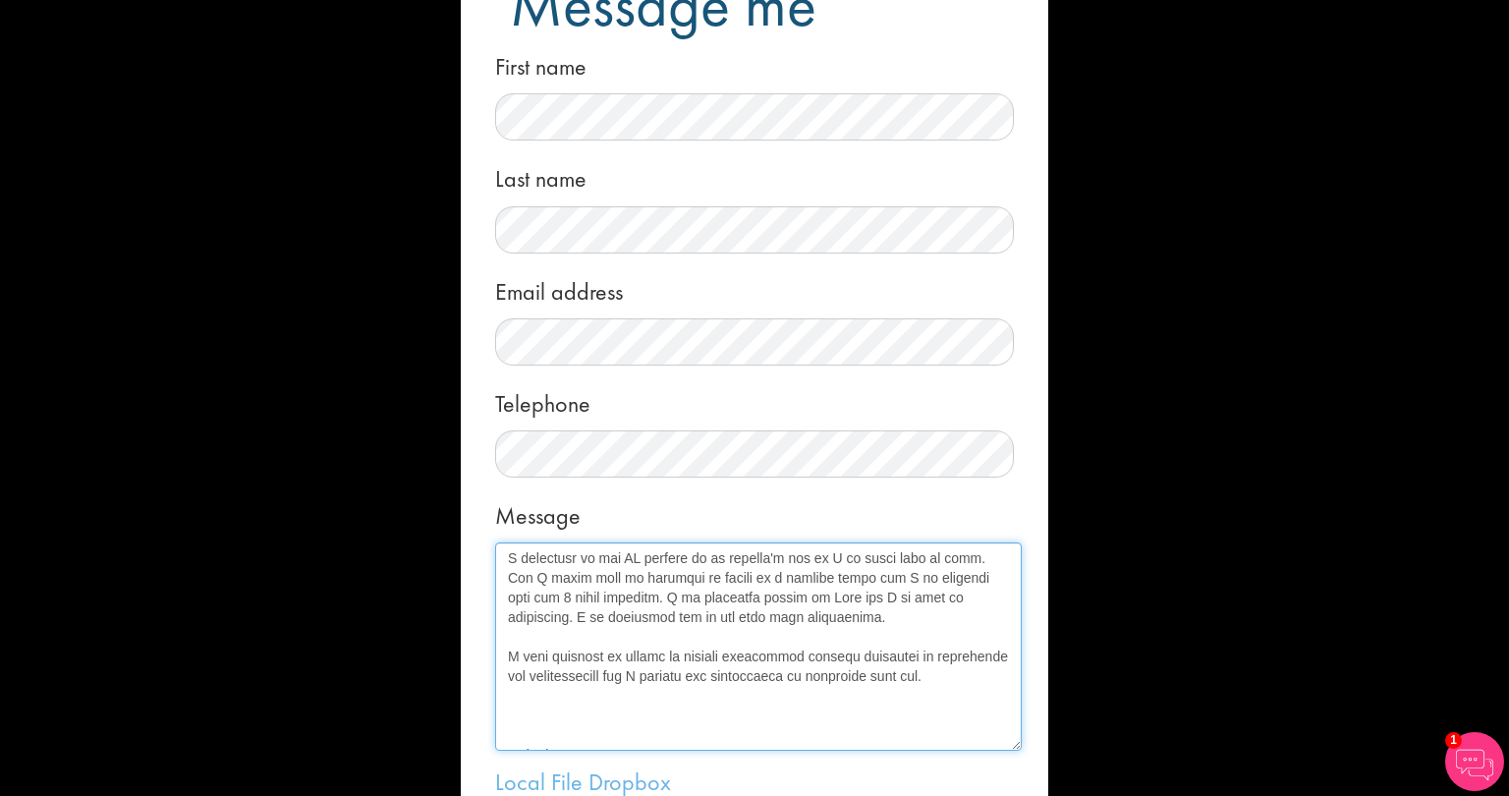
drag, startPoint x: 999, startPoint y: 591, endPoint x: 1007, endPoint y: 747, distance: 156.4
click at [1007, 747] on textarea "Message" at bounding box center [758, 646] width 526 height 208
drag, startPoint x: 703, startPoint y: 677, endPoint x: 472, endPoint y: 660, distance: 231.4
click at [475, 660] on form "Message me First name Last name Email address Telephone Message Local File Drop…" at bounding box center [754, 486] width 558 height 1108
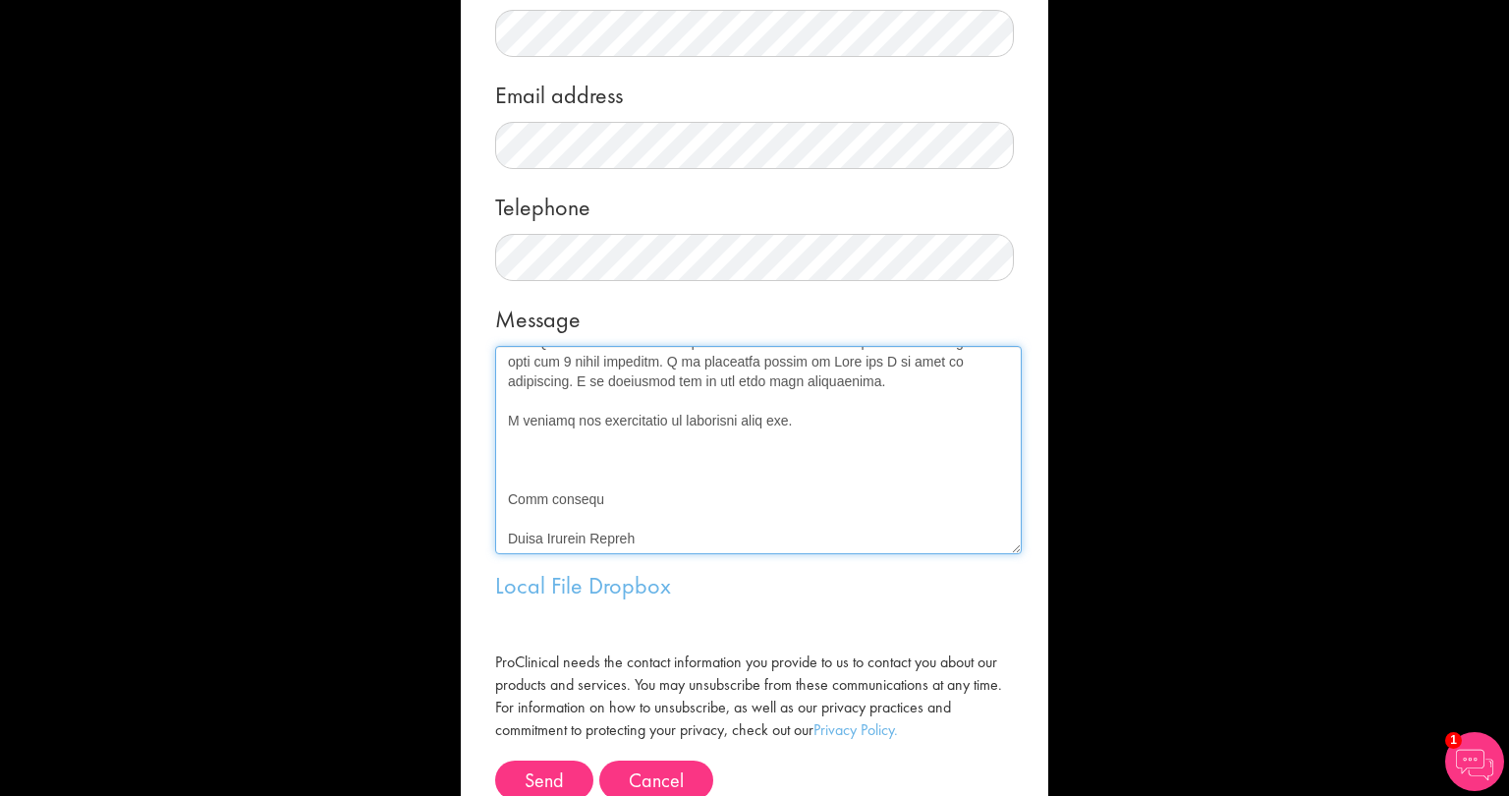
scroll to position [373, 0]
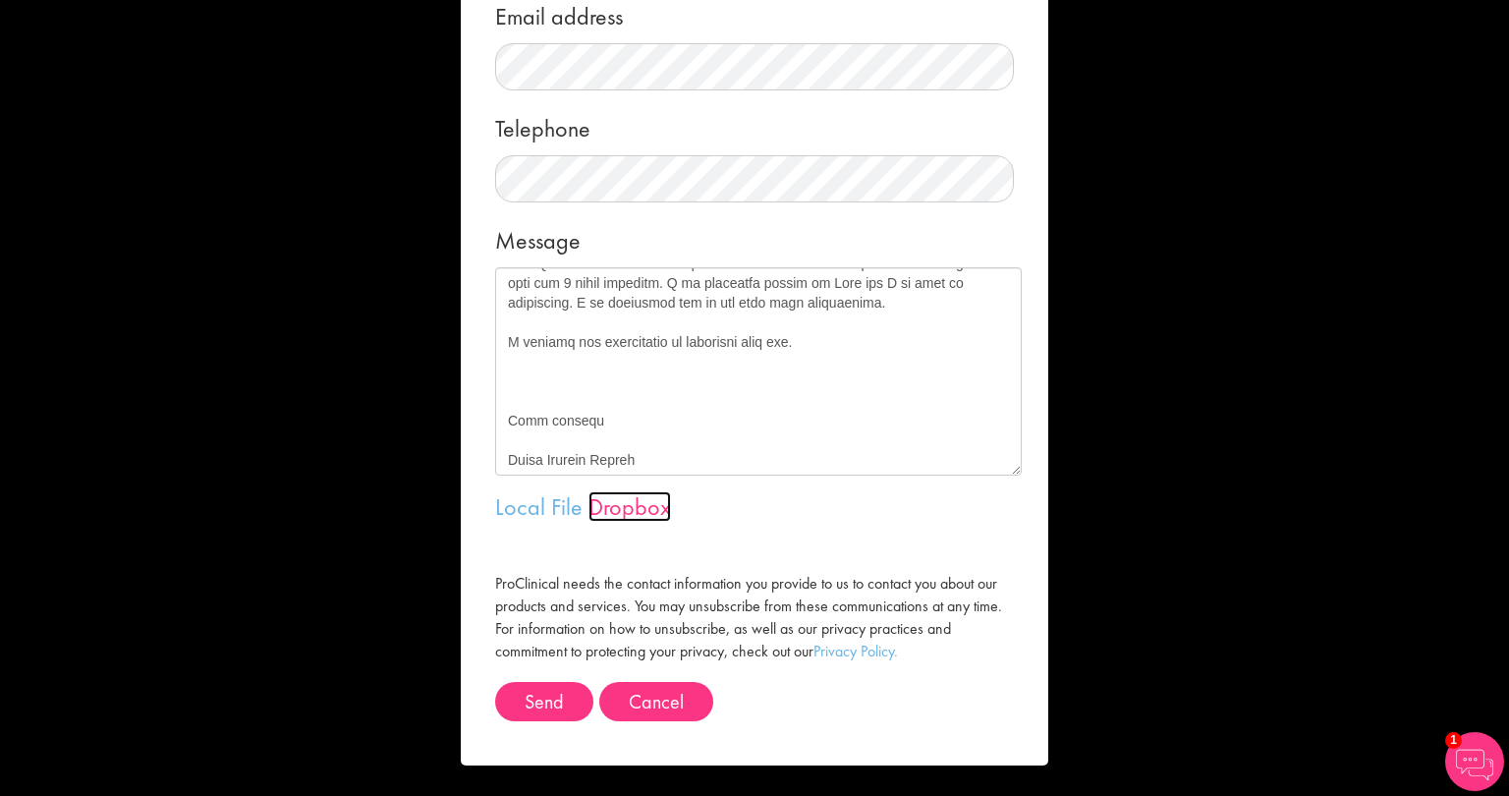
click at [593, 508] on link "Dropbox" at bounding box center [629, 506] width 83 height 30
click at [532, 502] on link "Local File" at bounding box center [538, 506] width 87 height 30
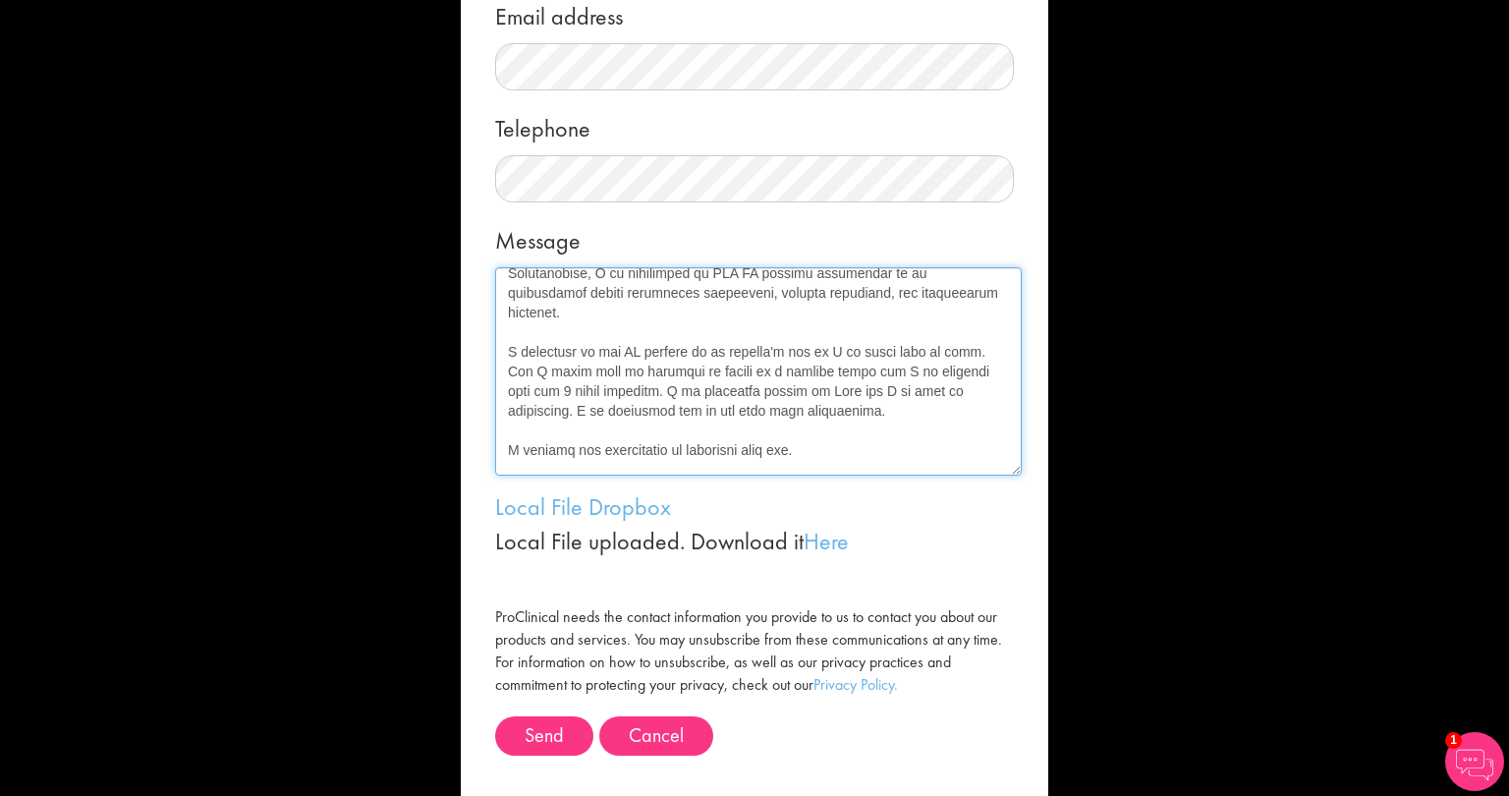
scroll to position [0, 0]
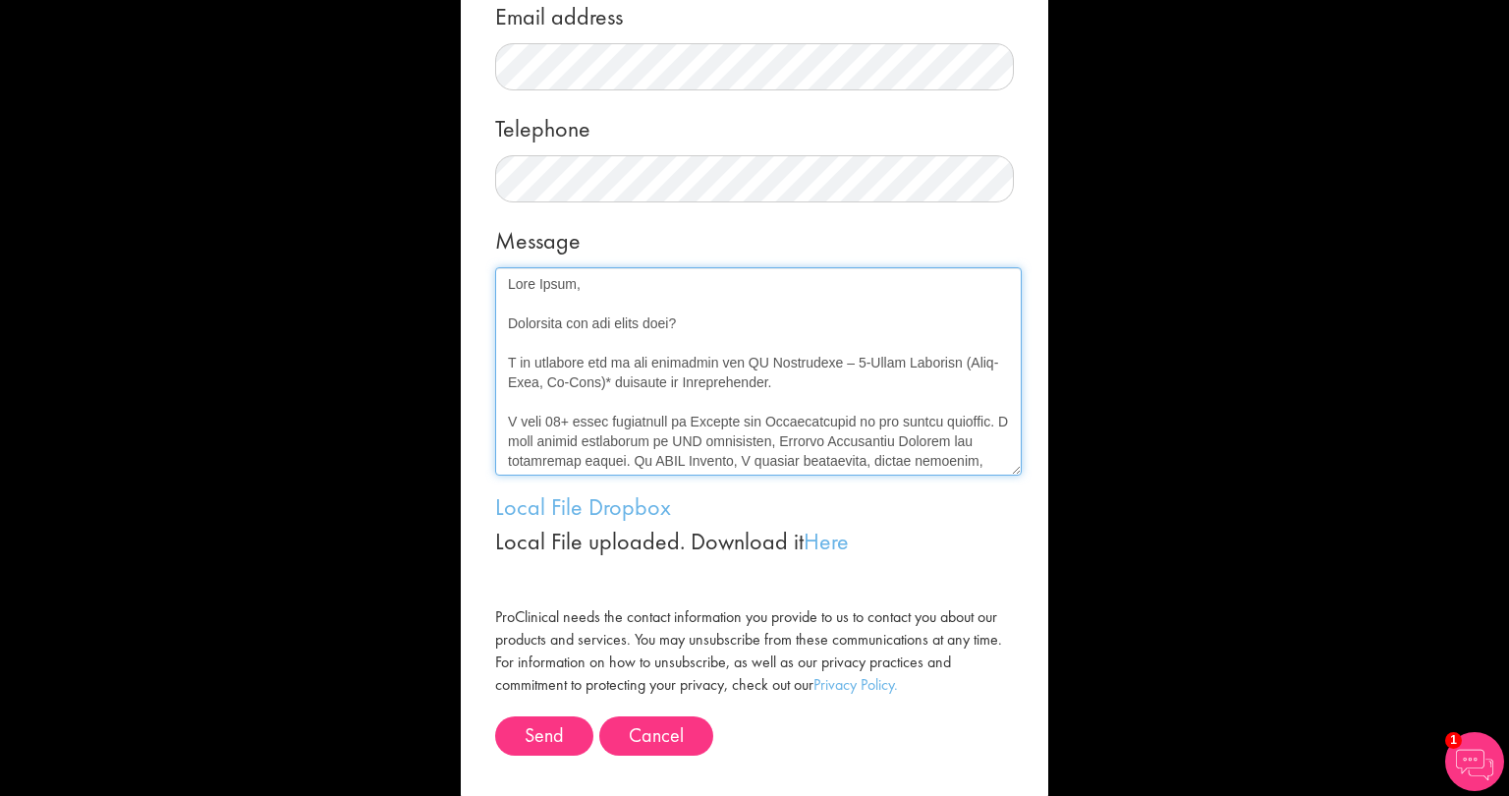
drag, startPoint x: 644, startPoint y: 461, endPoint x: 387, endPoint y: 192, distance: 372.3
click at [387, 192] on div "Message me First name Last name Email address Telephone Message Local File Drop…" at bounding box center [754, 398] width 1509 height 796
paste textarea "have enclosed my resume to provide additional details regarding my background a…"
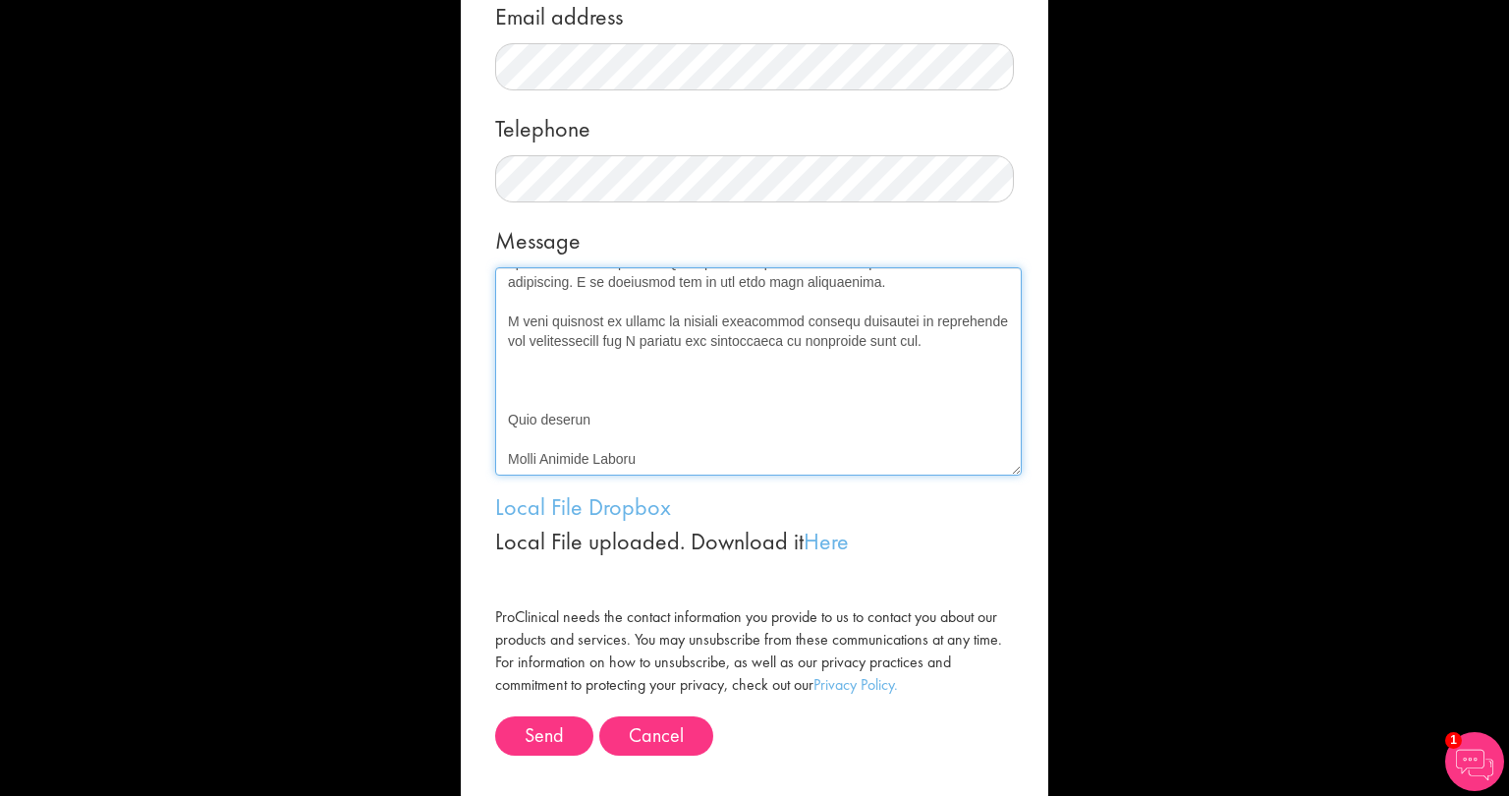
click at [542, 386] on textarea "Message" at bounding box center [758, 371] width 526 height 208
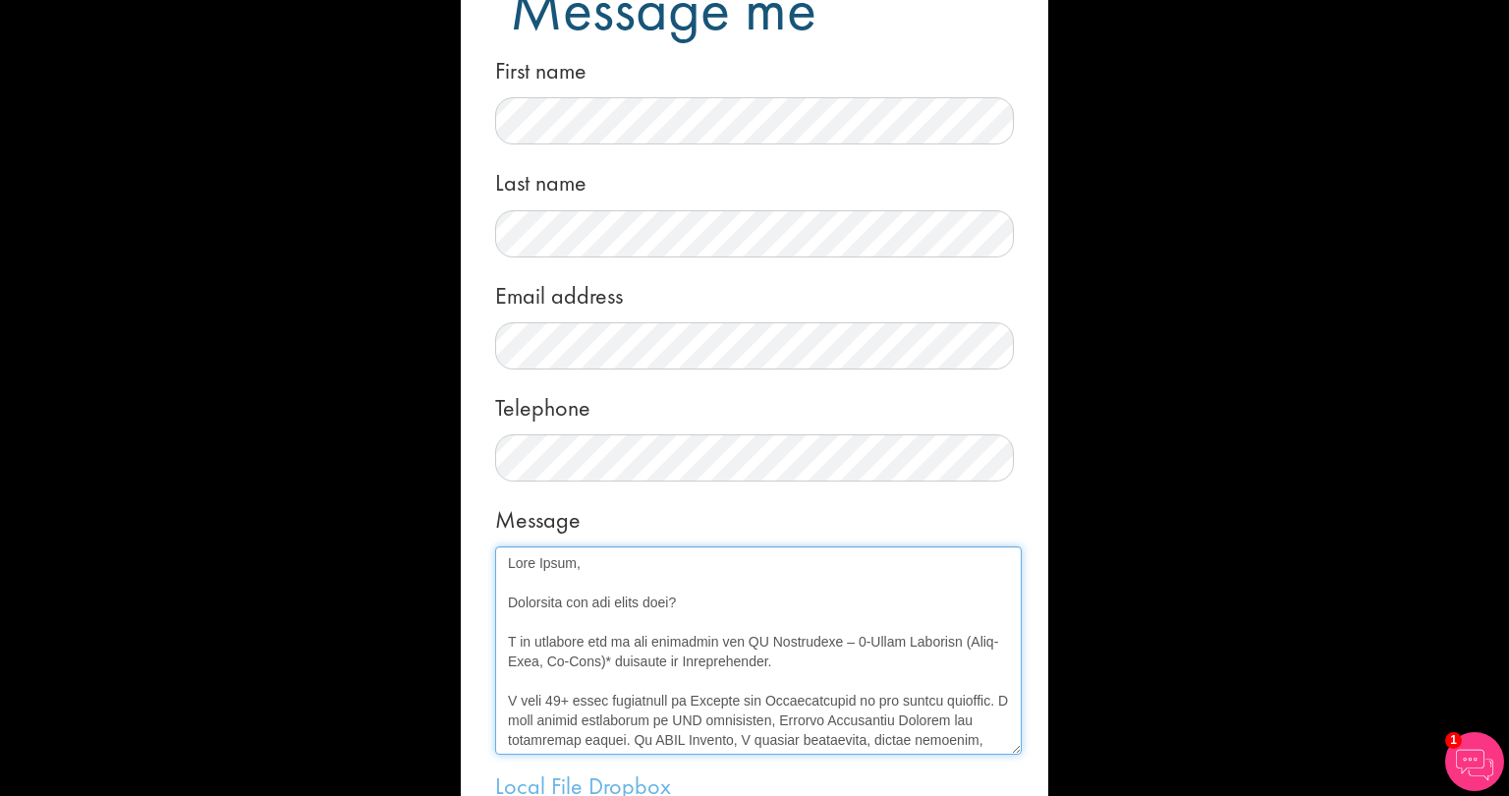
scroll to position [0, 0]
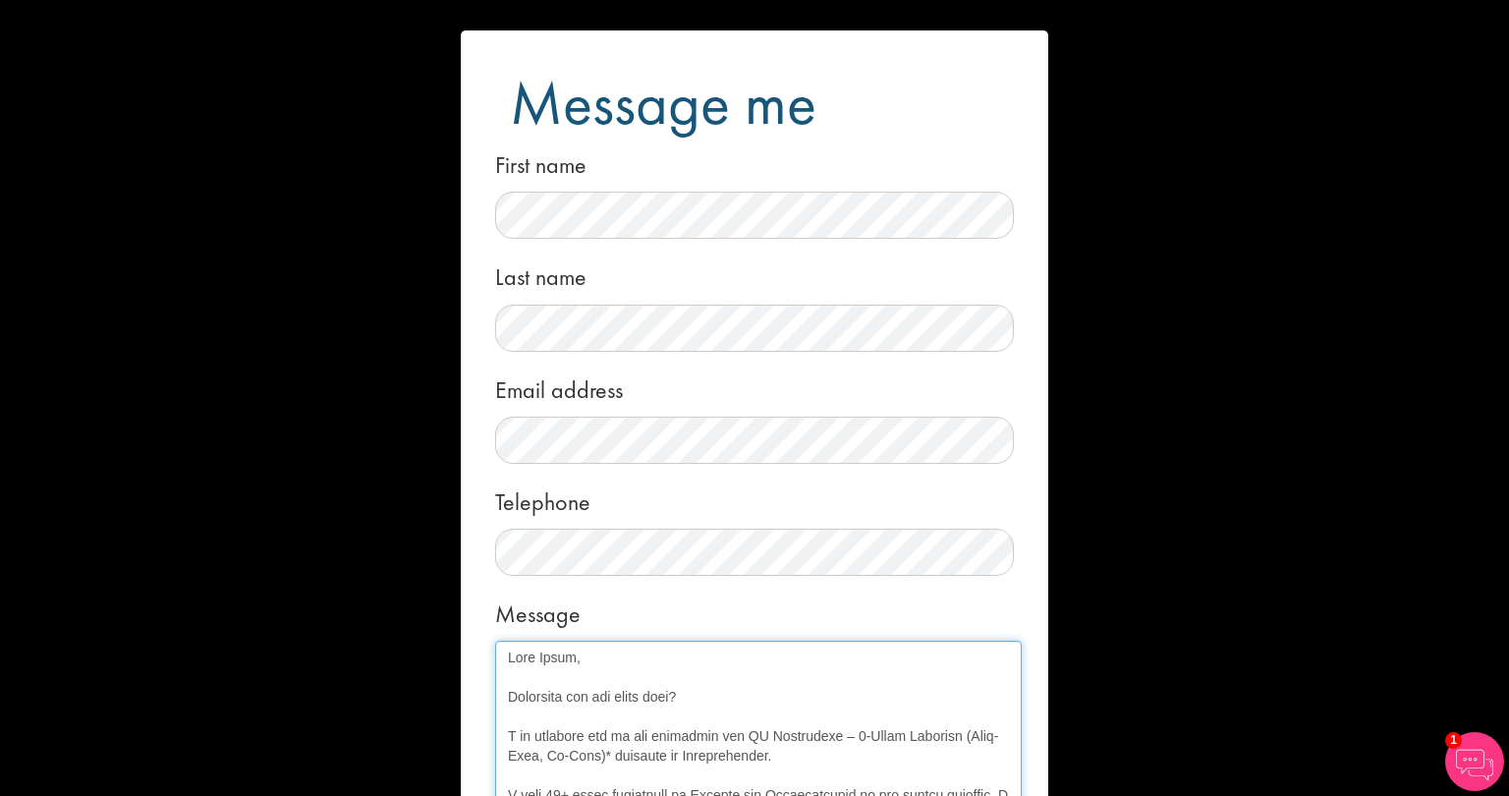
type textarea "Dear Molly, Hopefully you are doing well? I am reaching out to you regarding th…"
click at [325, 533] on div "Message me First name Last name Email address Telephone Message Local File Drop…" at bounding box center [754, 398] width 1509 height 796
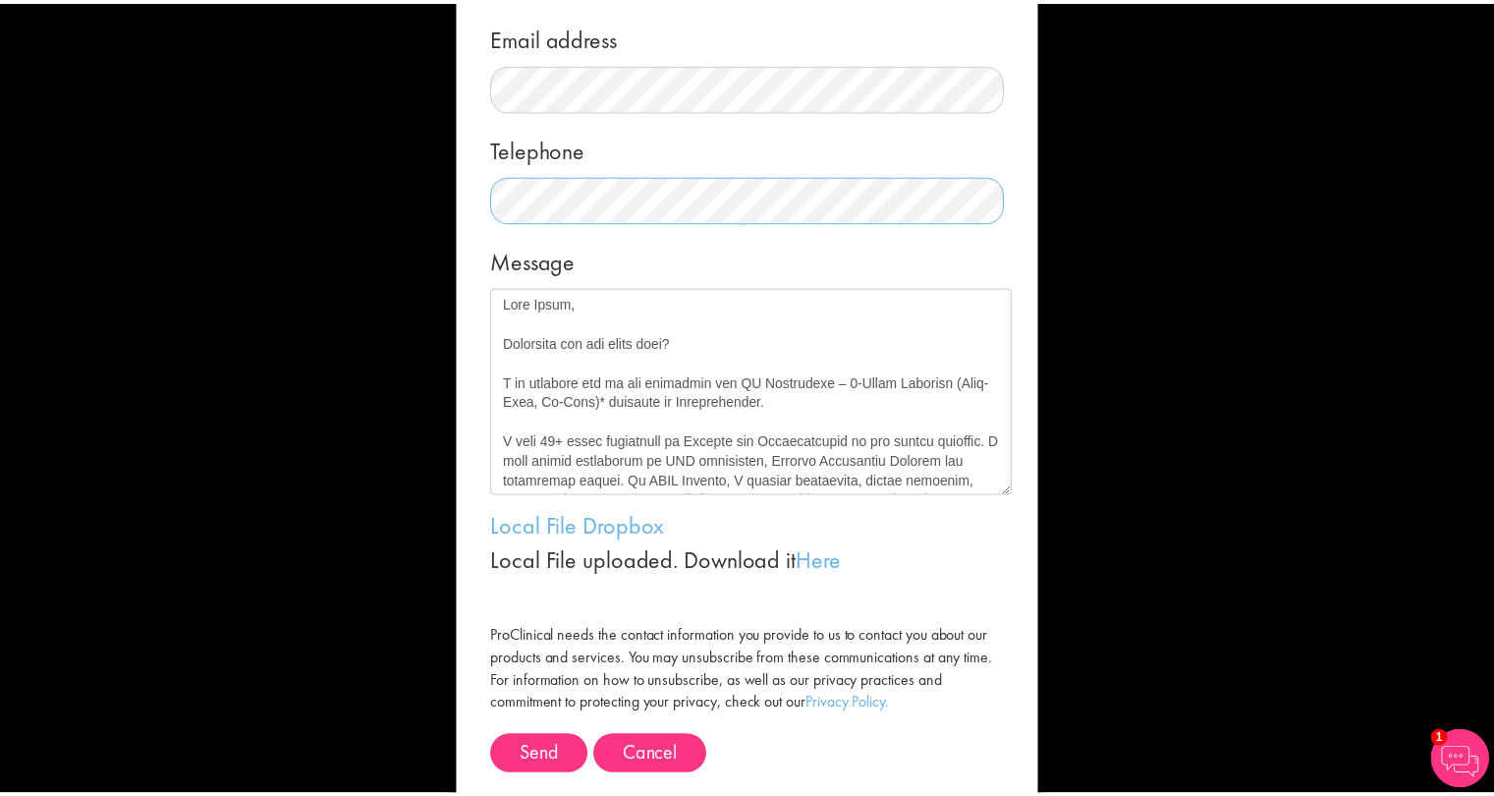
scroll to position [407, 0]
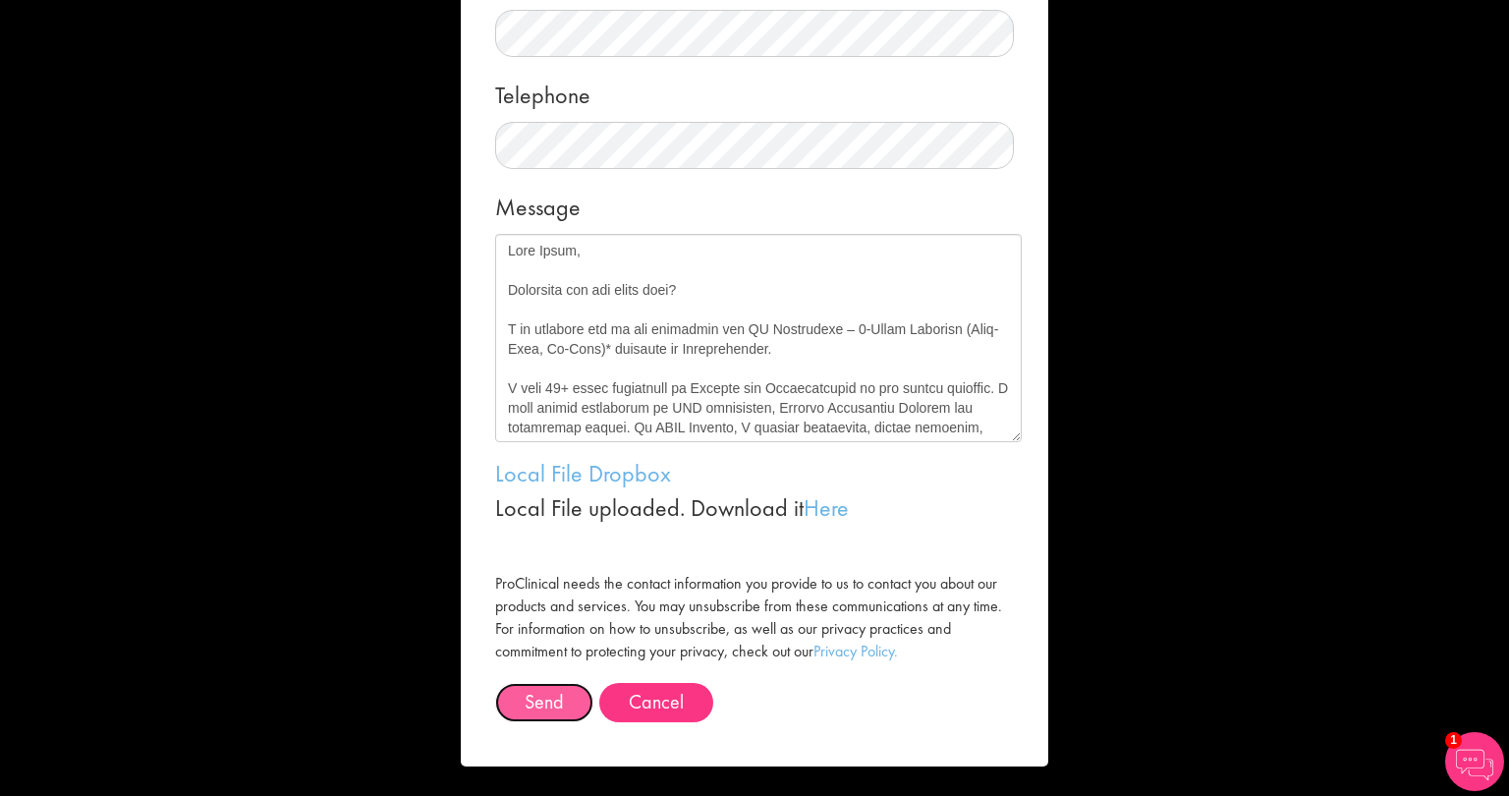
click at [528, 702] on button "Send" at bounding box center [544, 702] width 98 height 39
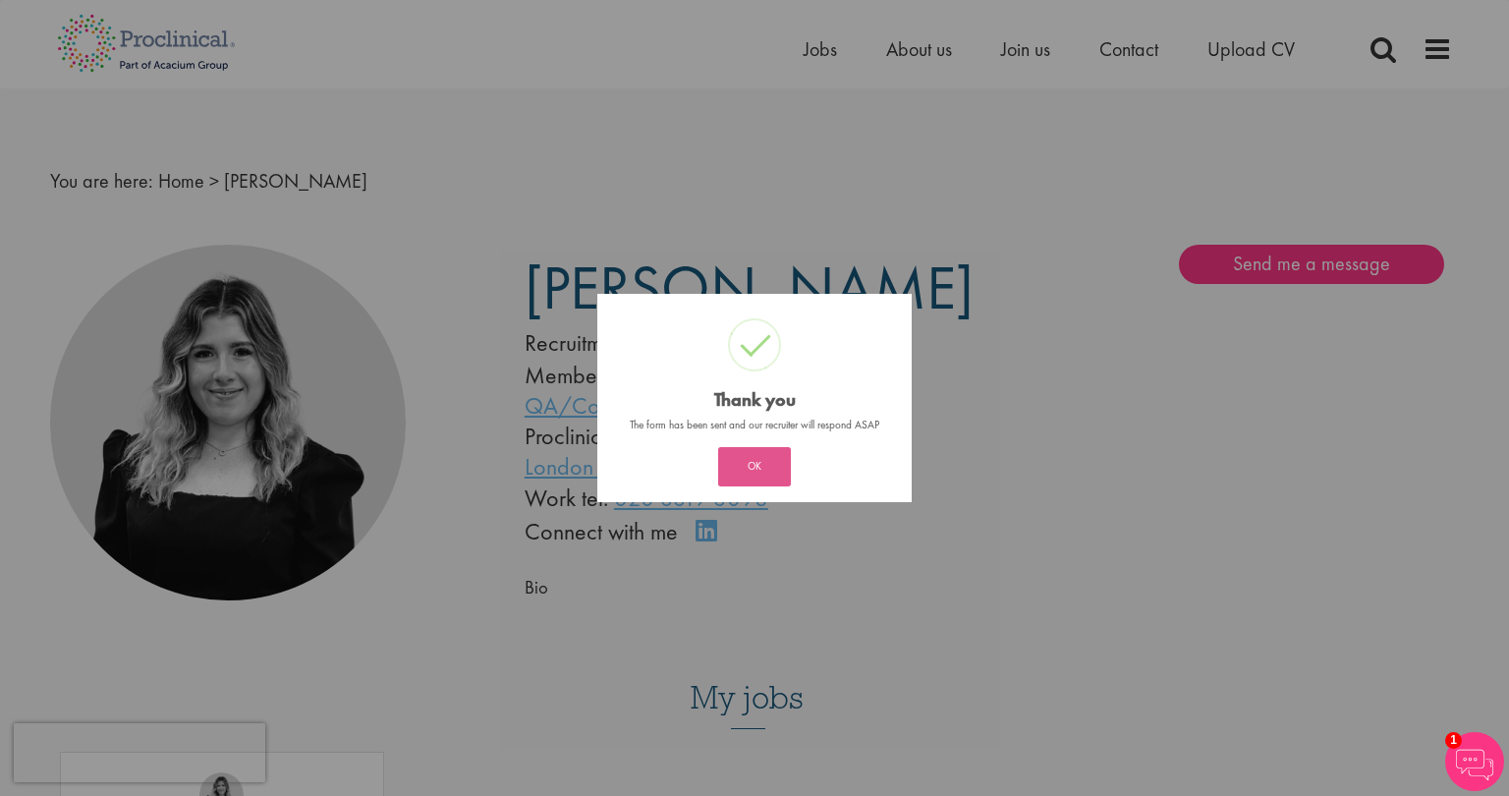
click at [753, 465] on button "OK" at bounding box center [754, 466] width 73 height 39
